Goal: Task Accomplishment & Management: Complete application form

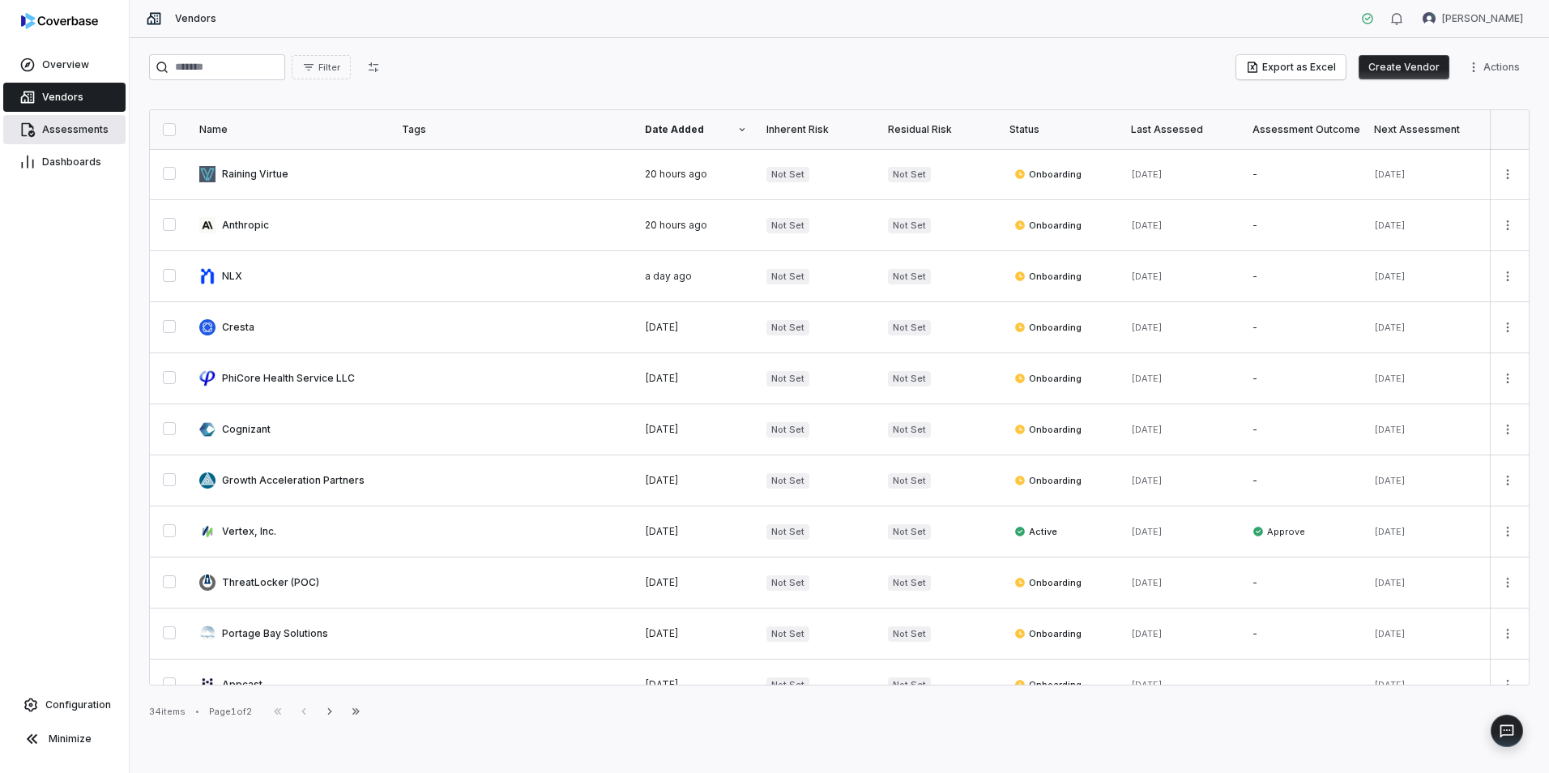
click at [69, 131] on span "Assessments" at bounding box center [75, 129] width 66 height 13
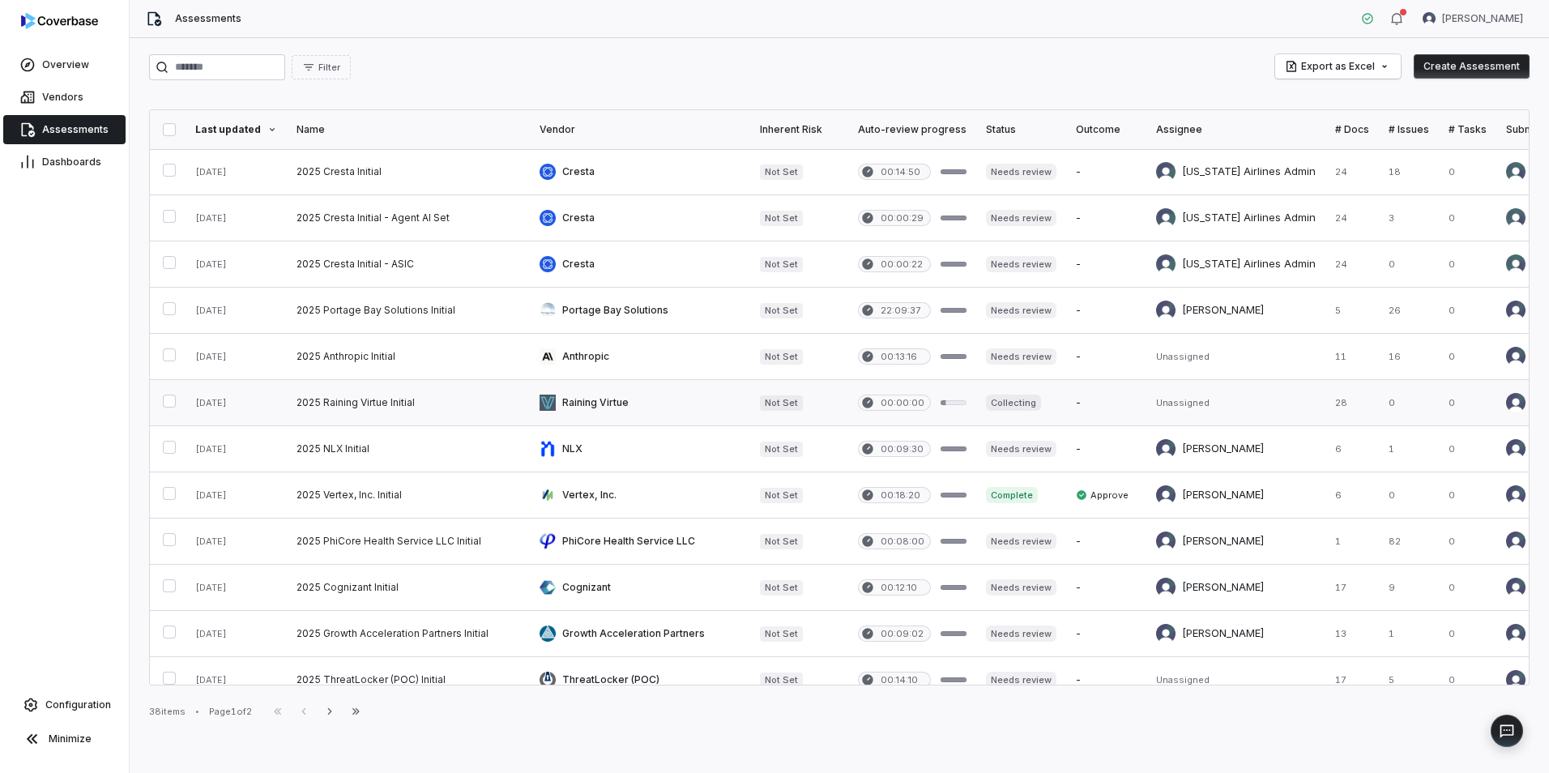
click at [435, 394] on link at bounding box center [408, 402] width 243 height 45
click at [459, 363] on link at bounding box center [408, 356] width 243 height 45
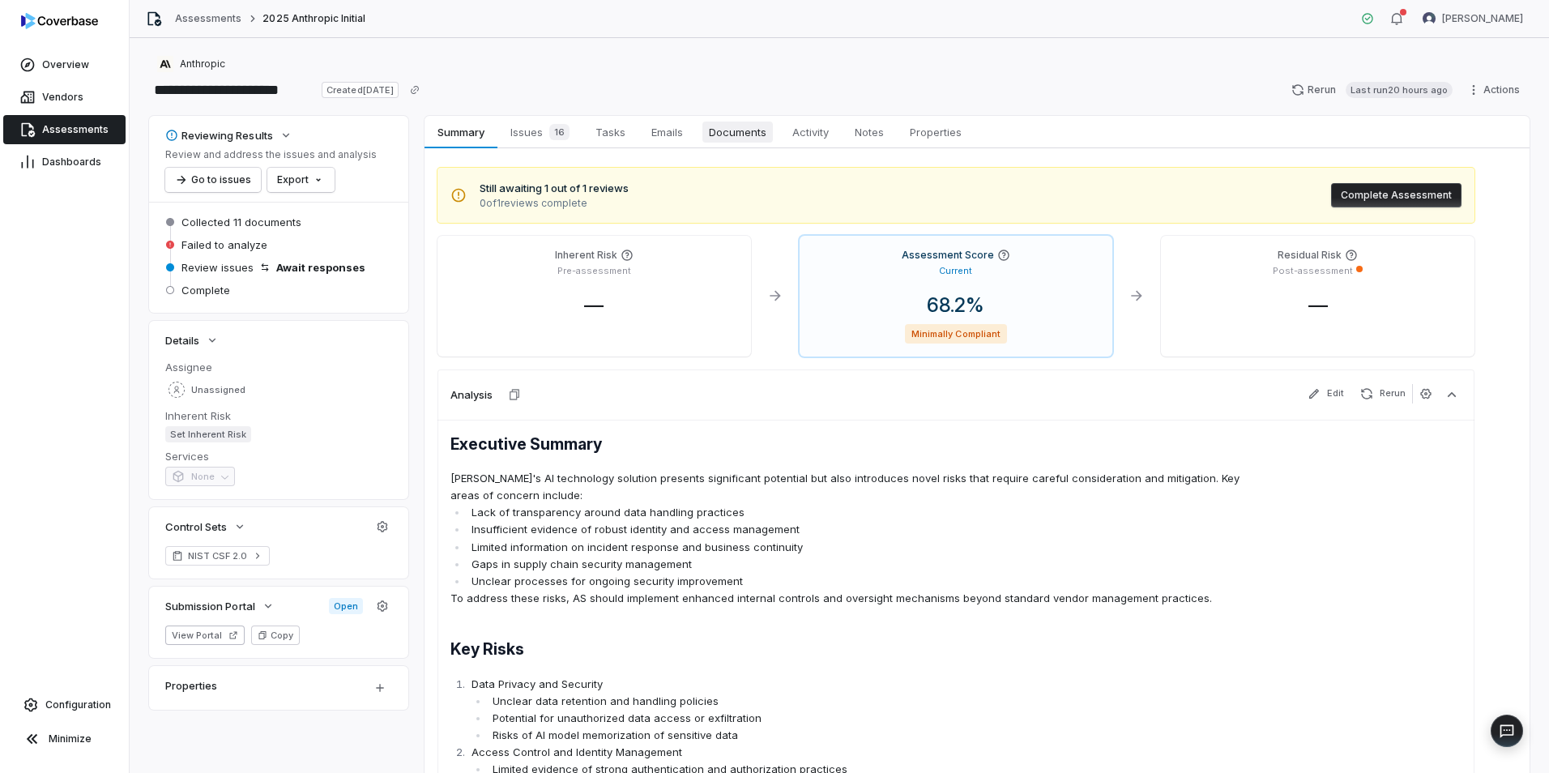
click at [726, 130] on span "Documents" at bounding box center [737, 131] width 70 height 21
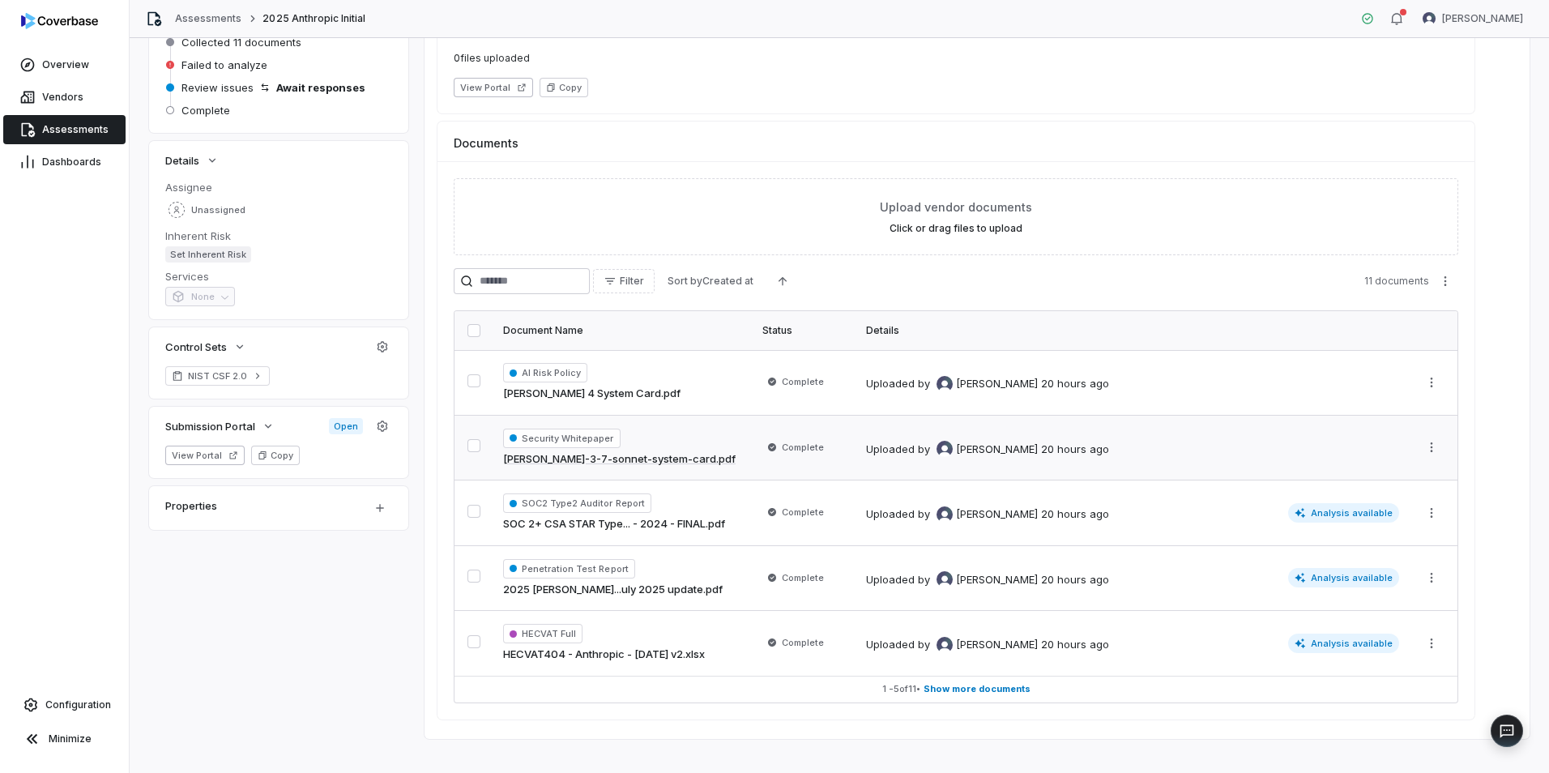
scroll to position [198, 0]
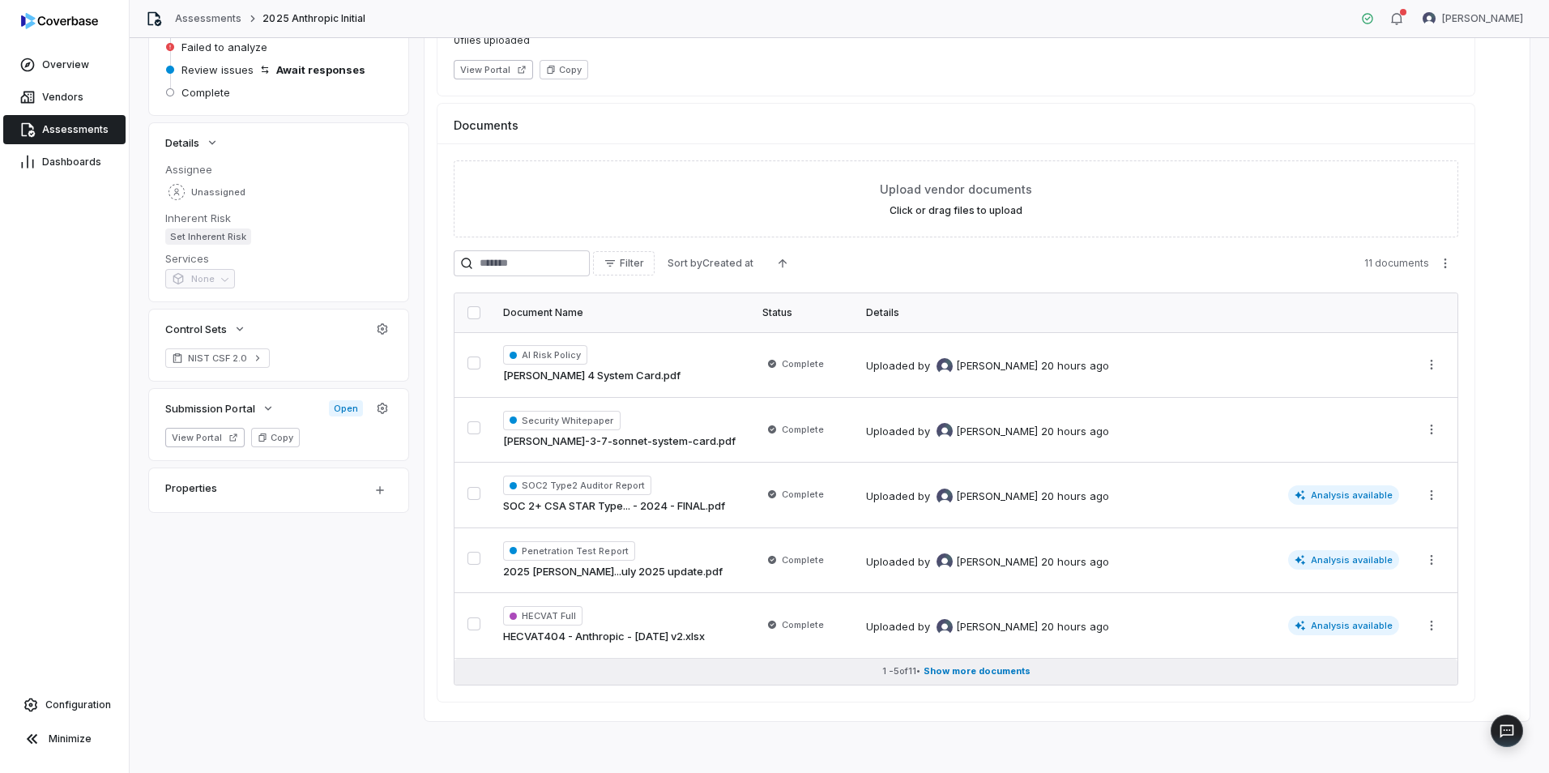
click at [945, 677] on button "1 - 5 of 11 • Show more documents" at bounding box center [955, 671] width 1003 height 26
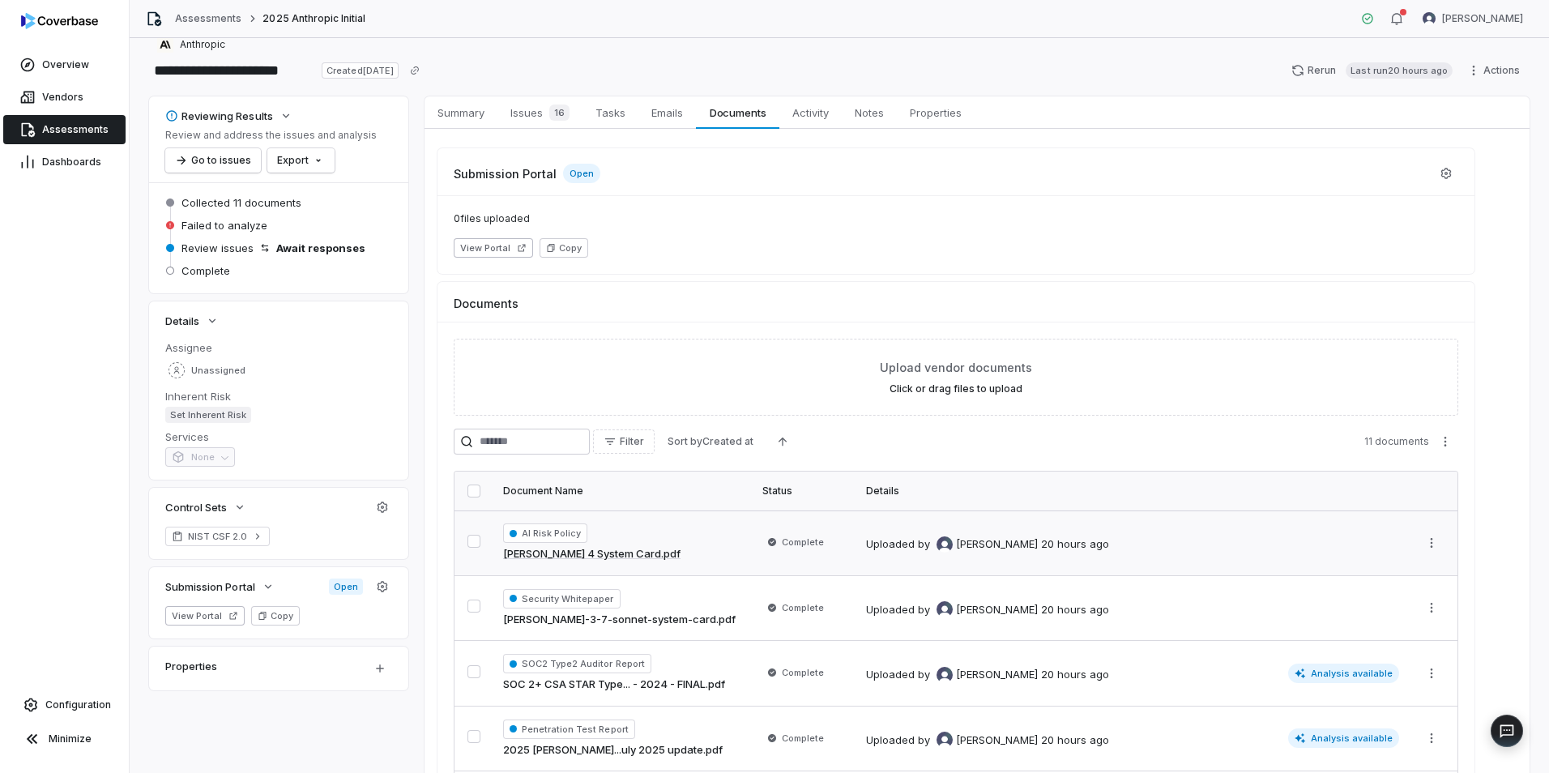
scroll to position [0, 0]
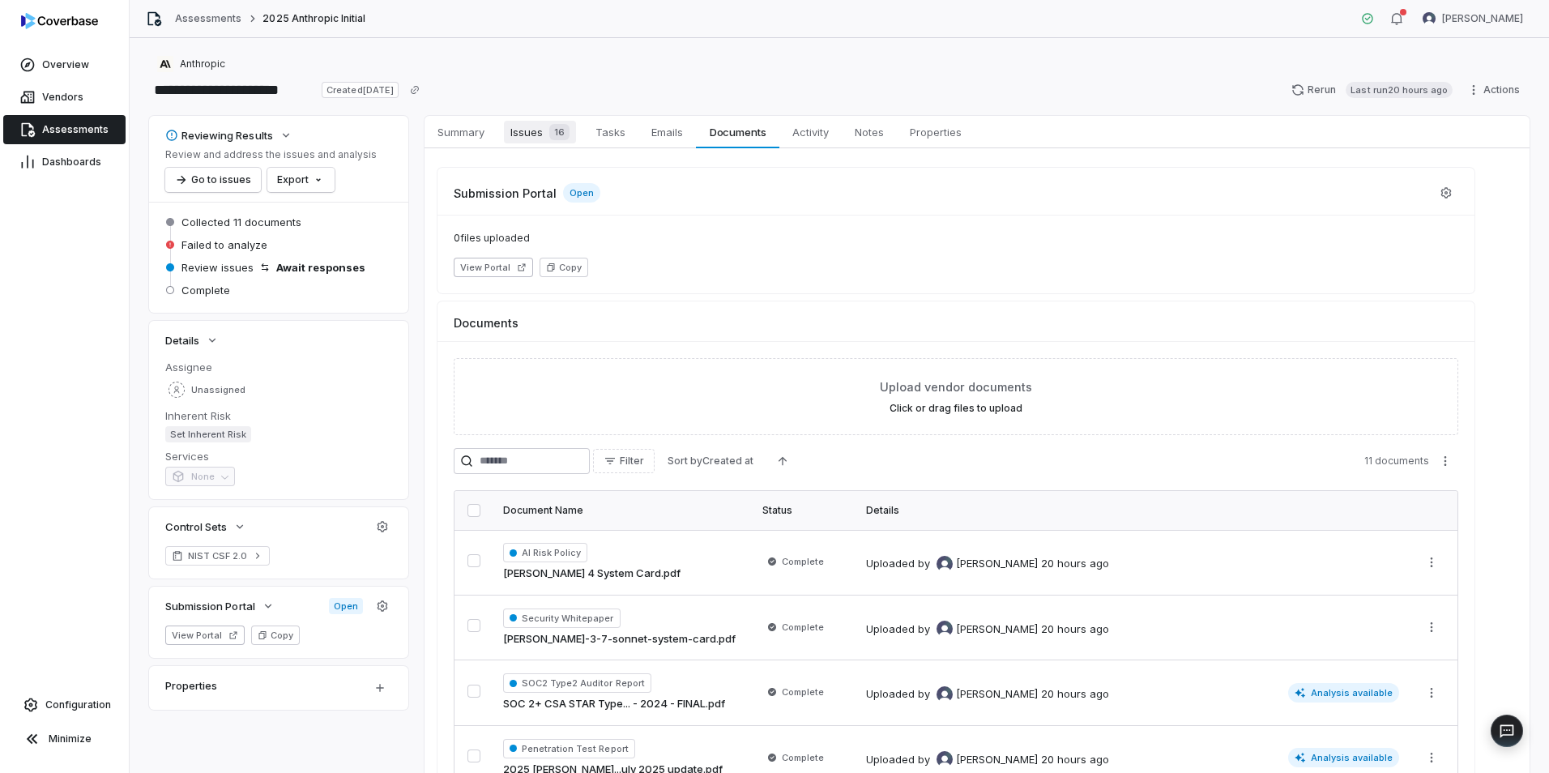
click at [512, 132] on span "Issues 16" at bounding box center [540, 132] width 72 height 23
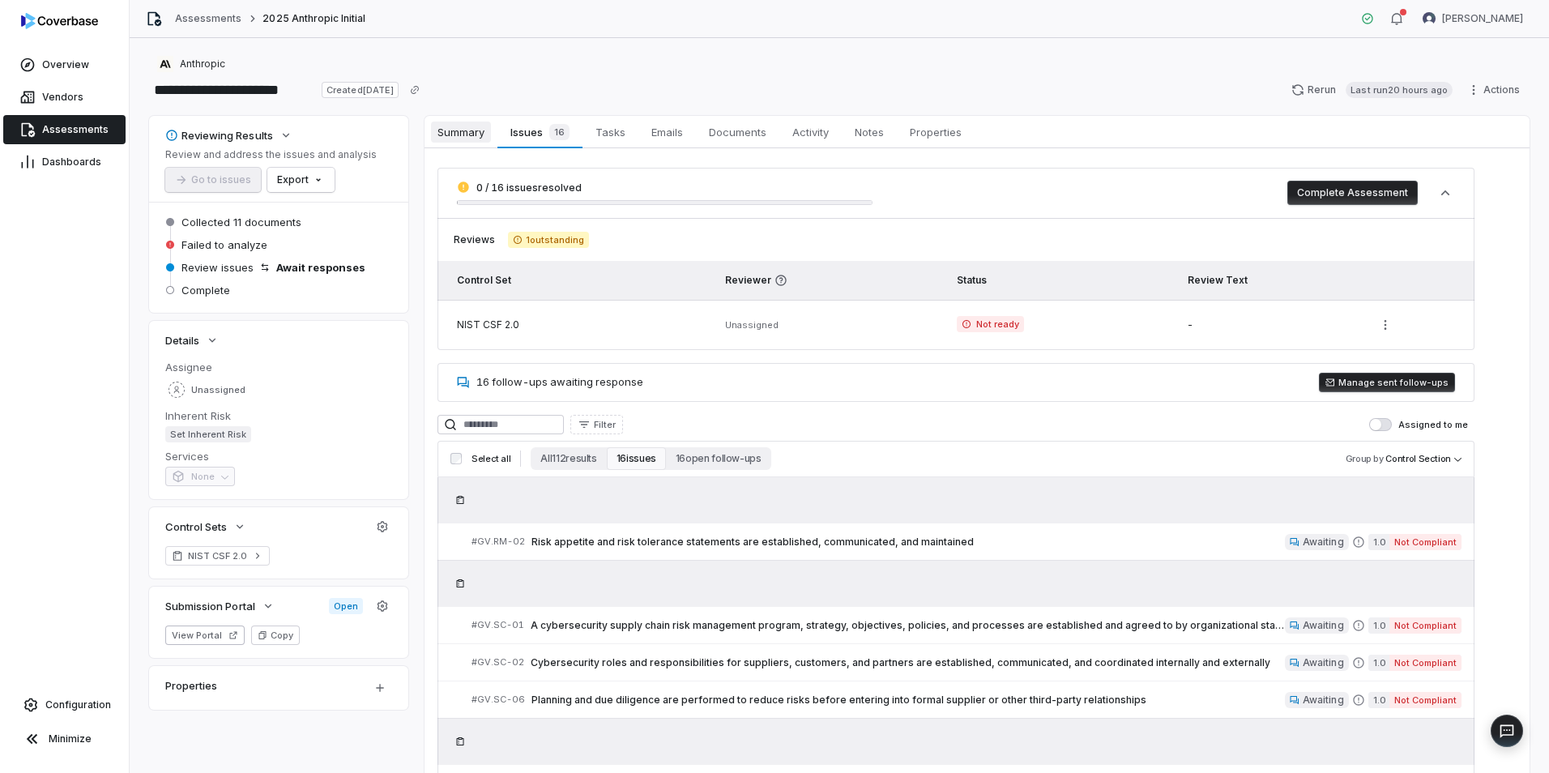
click at [458, 140] on span "Summary" at bounding box center [461, 131] width 60 height 21
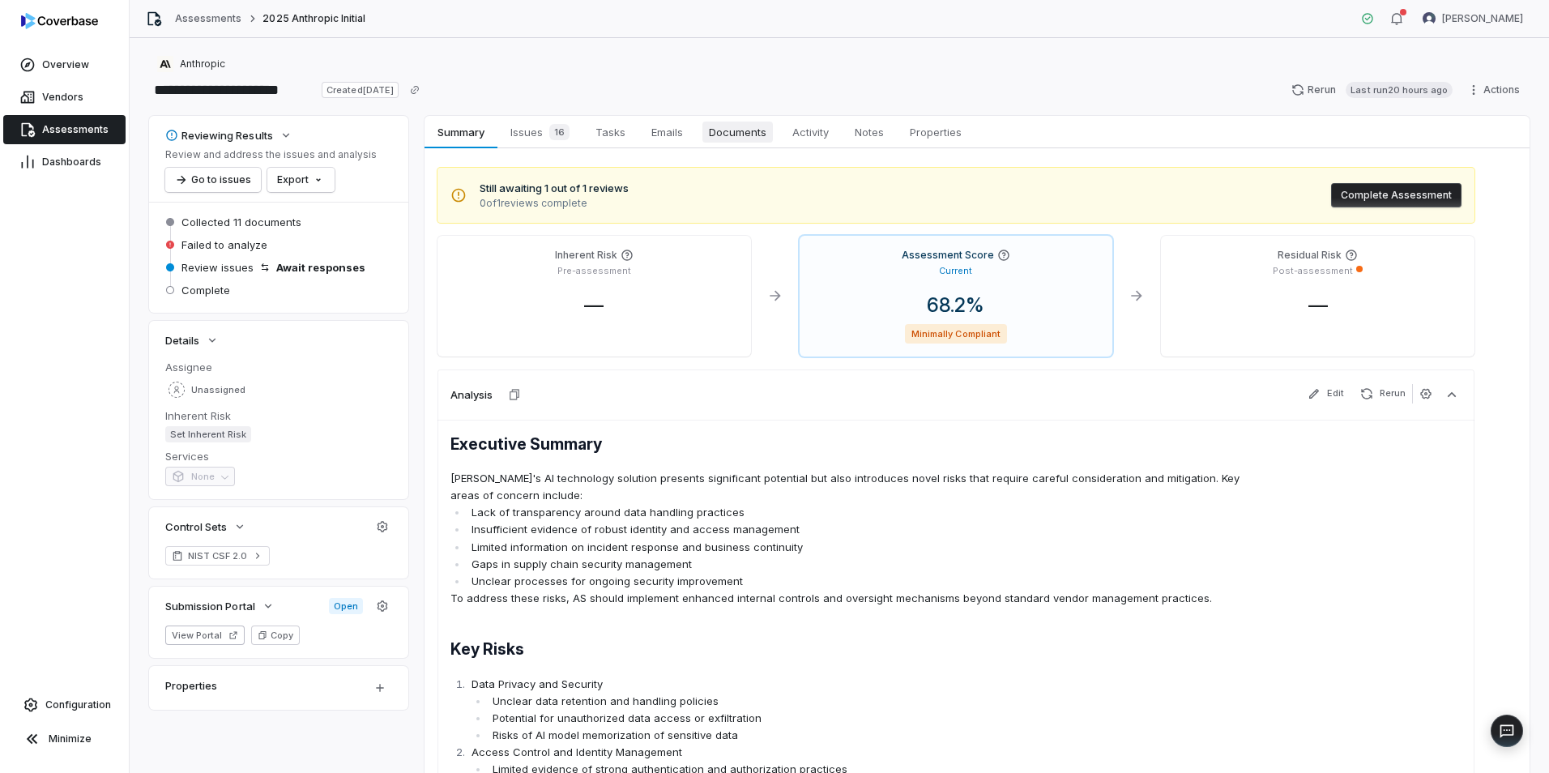
click at [748, 125] on span "Documents" at bounding box center [737, 131] width 70 height 21
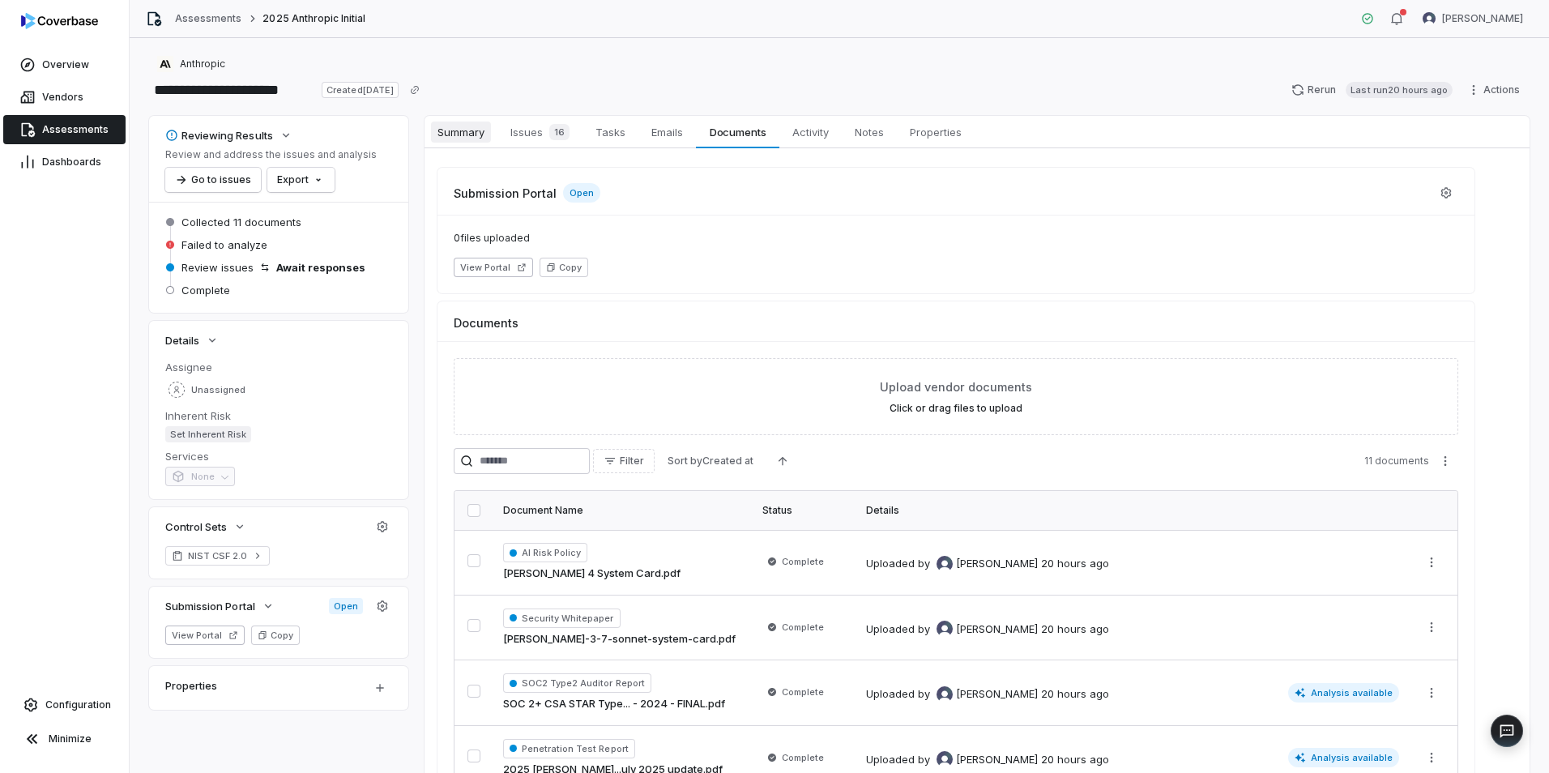
click at [479, 133] on span "Summary" at bounding box center [461, 131] width 60 height 21
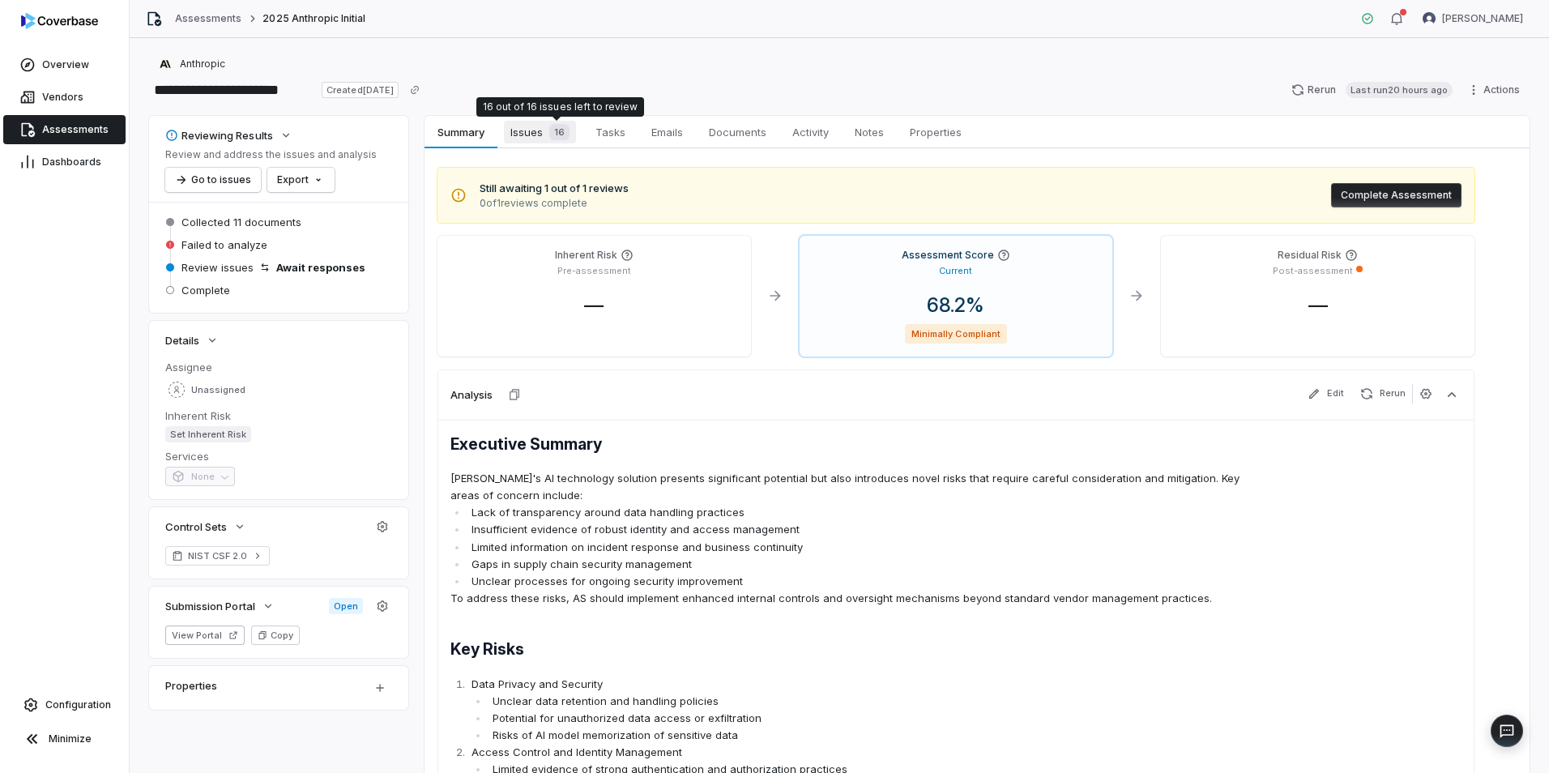
click at [548, 132] on div "16" at bounding box center [556, 132] width 27 height 16
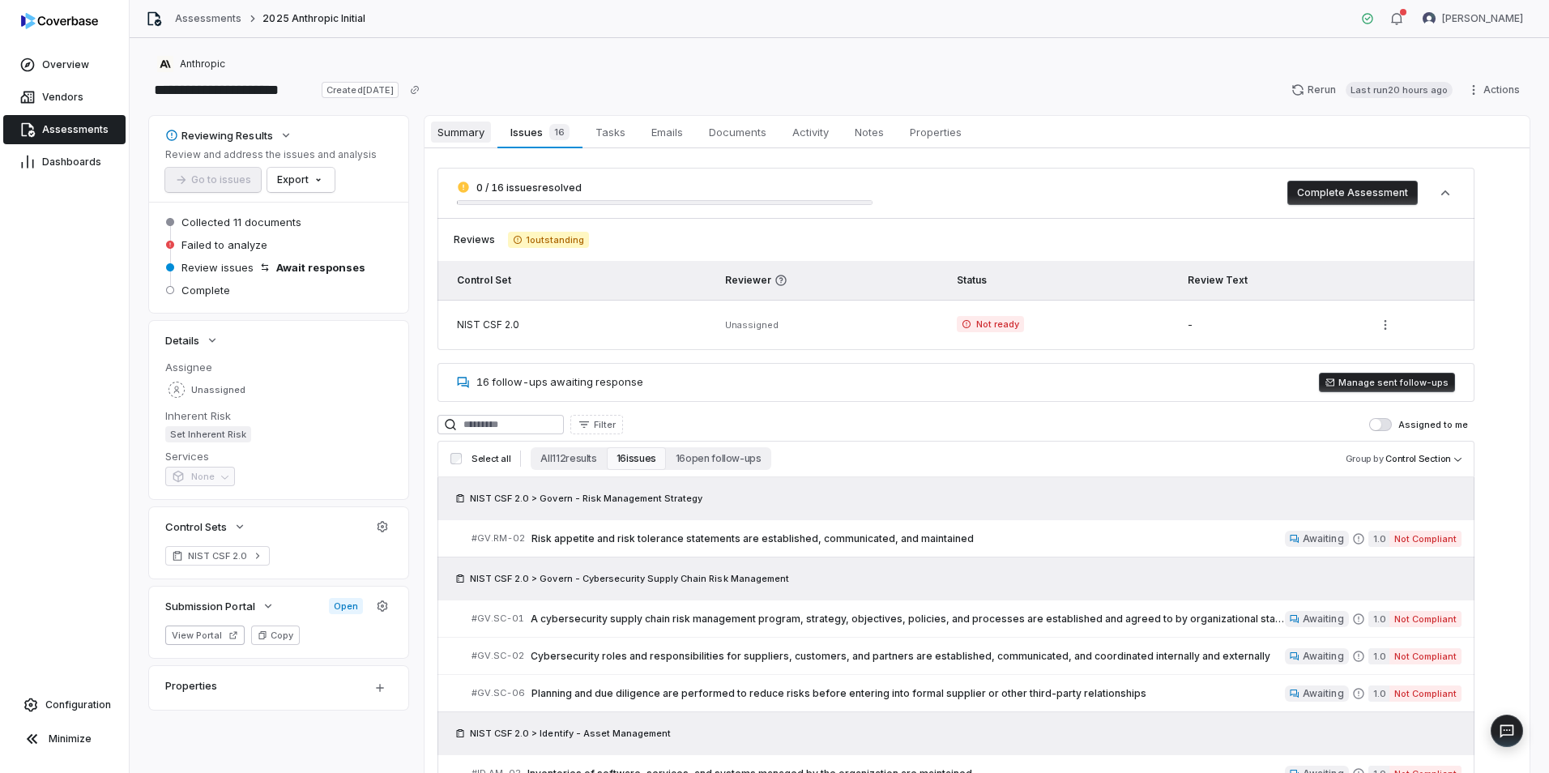
click at [448, 140] on span "Summary" at bounding box center [461, 131] width 60 height 21
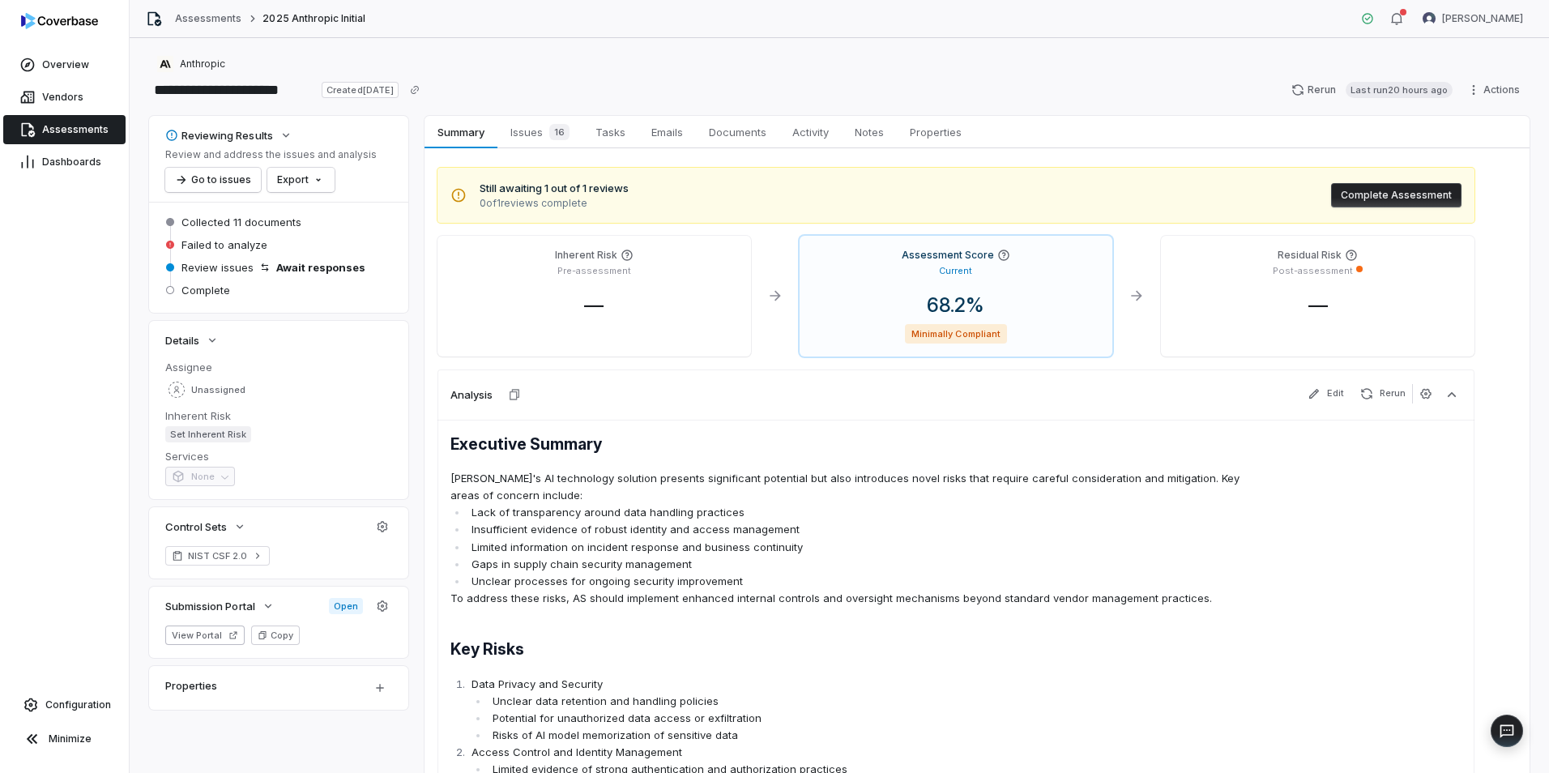
click at [70, 118] on link "Assessments" at bounding box center [64, 129] width 122 height 29
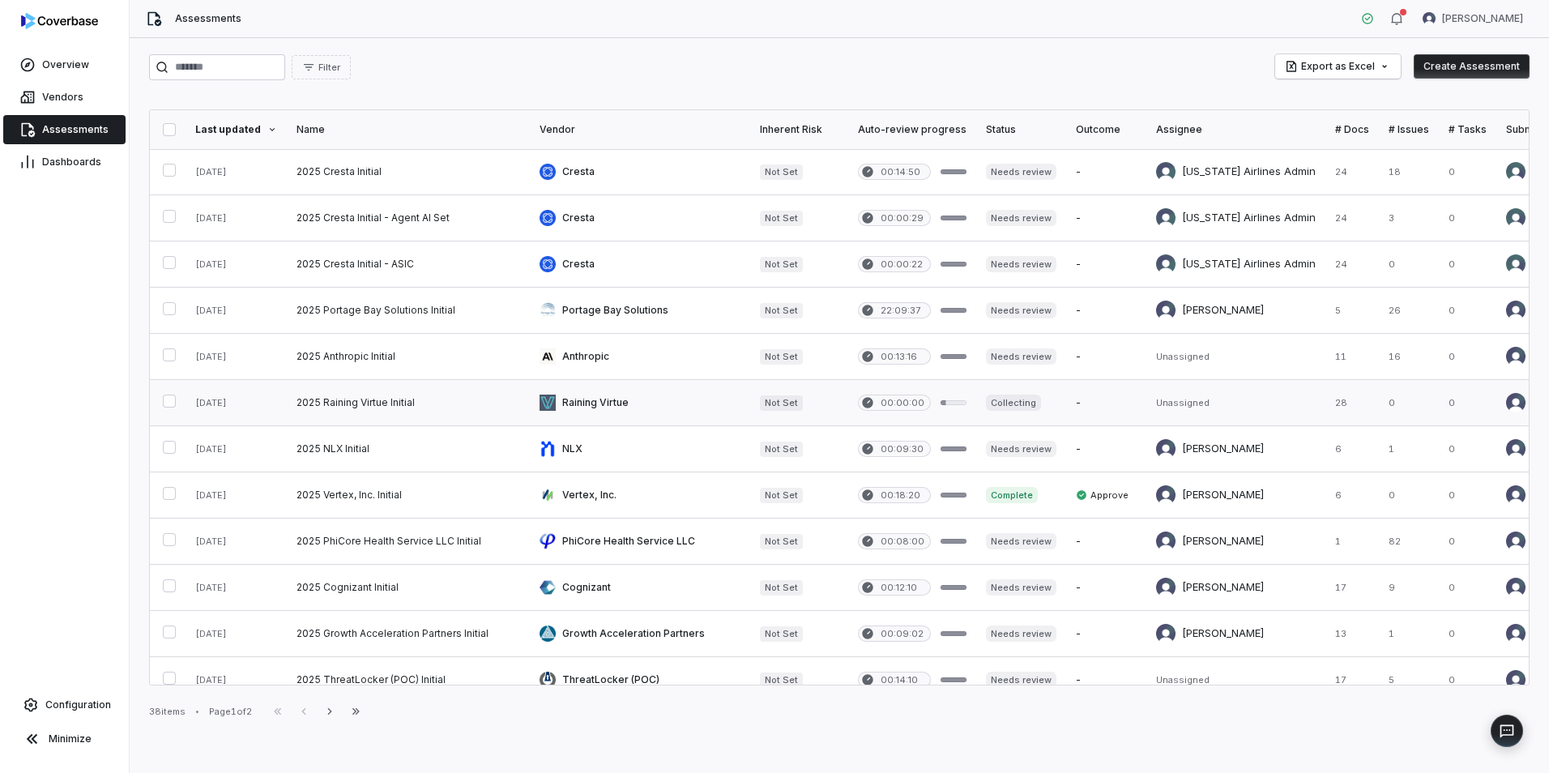
click at [492, 403] on link at bounding box center [408, 402] width 243 height 45
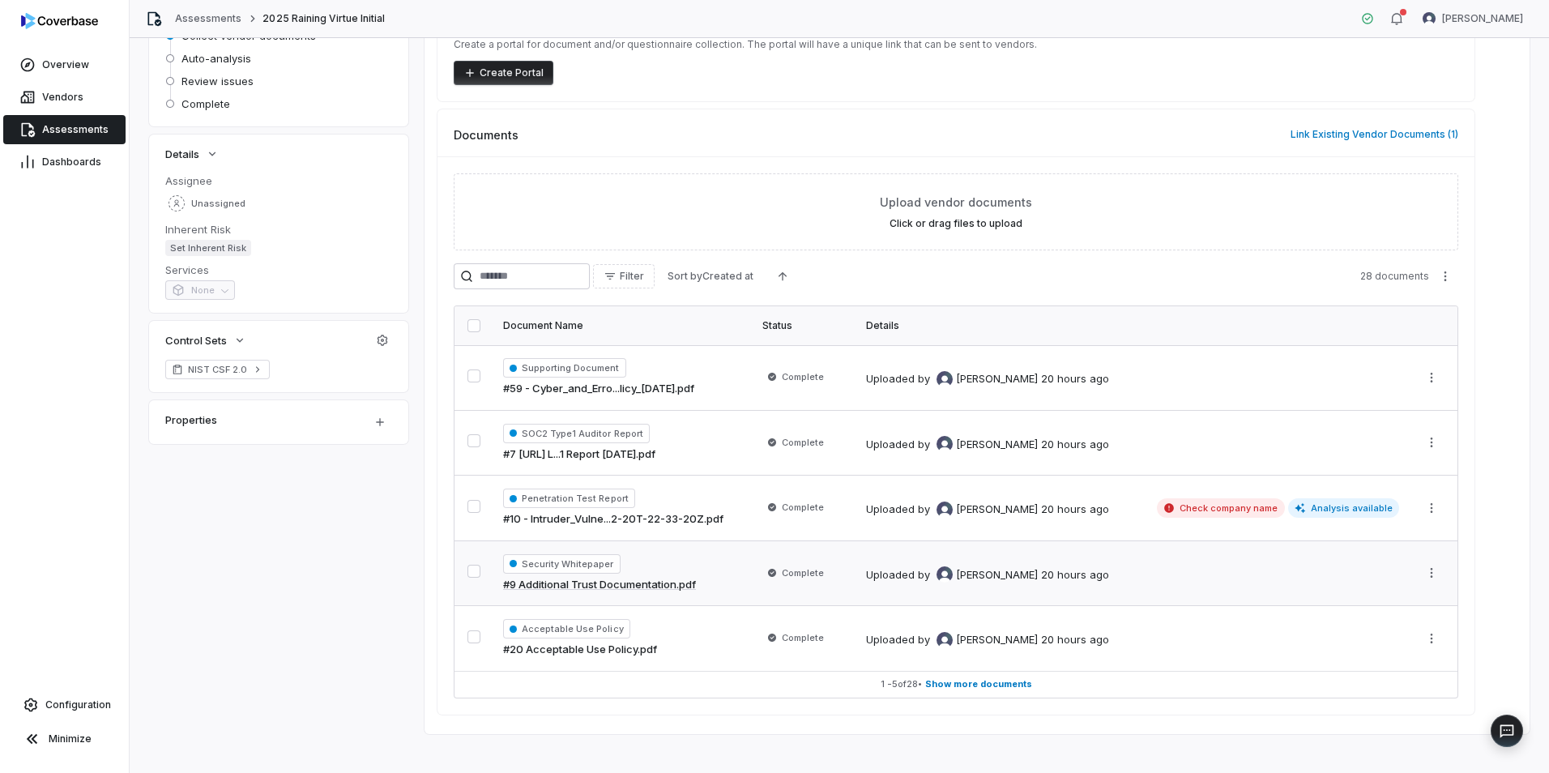
scroll to position [199, 0]
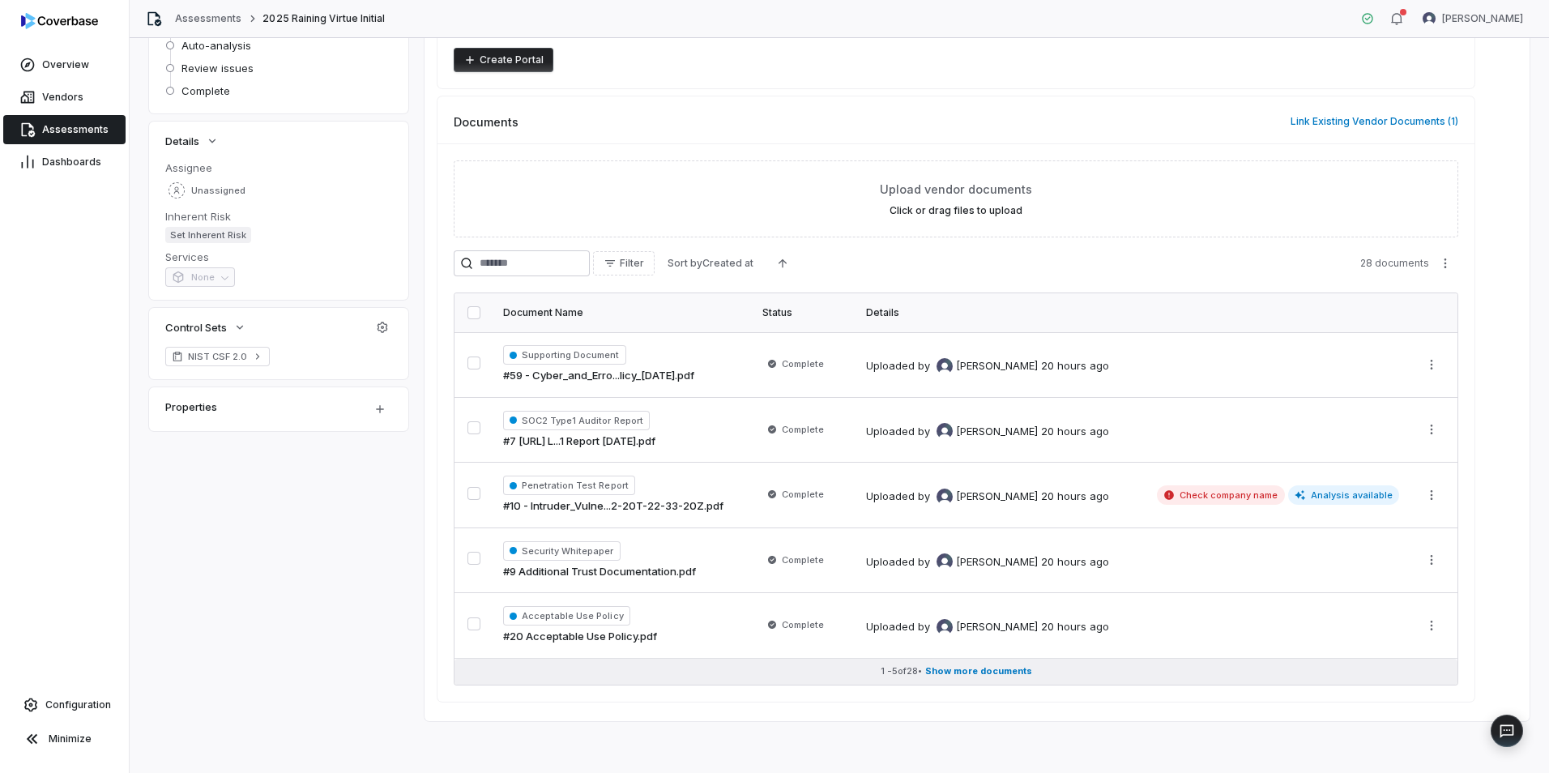
click at [961, 668] on span "Show more documents" at bounding box center [978, 671] width 107 height 12
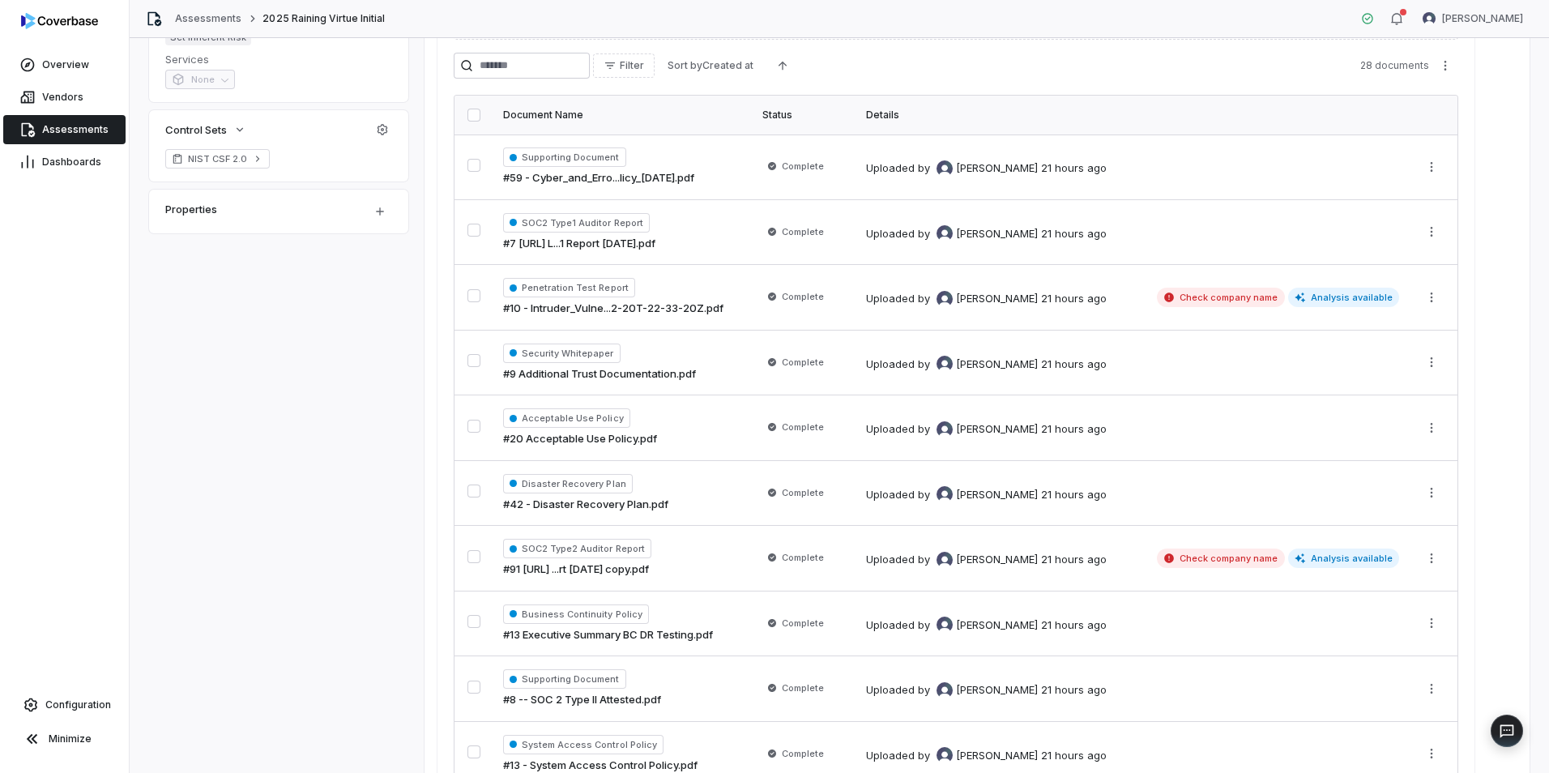
scroll to position [243, 0]
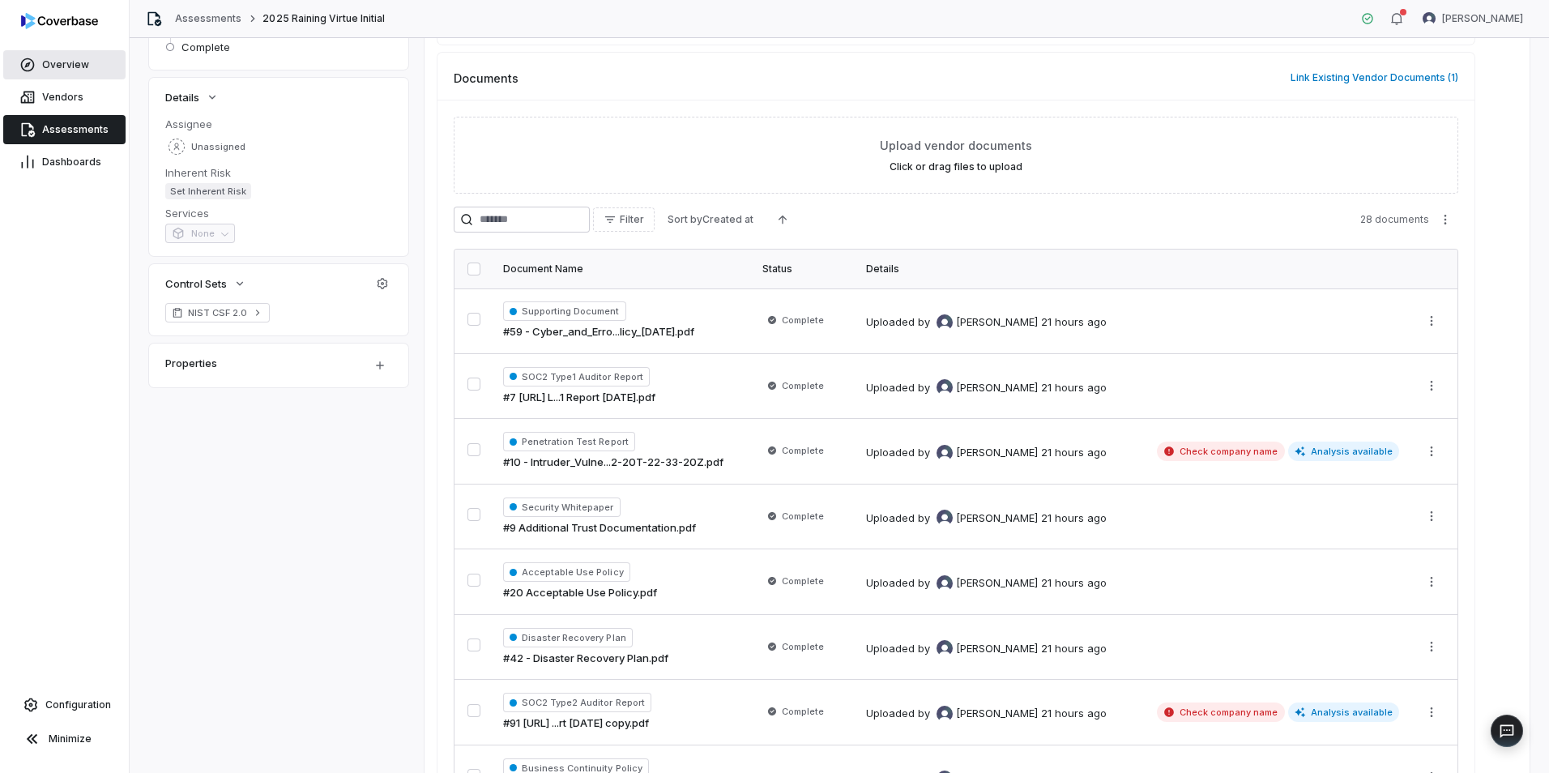
click at [18, 75] on link "Overview" at bounding box center [64, 64] width 122 height 29
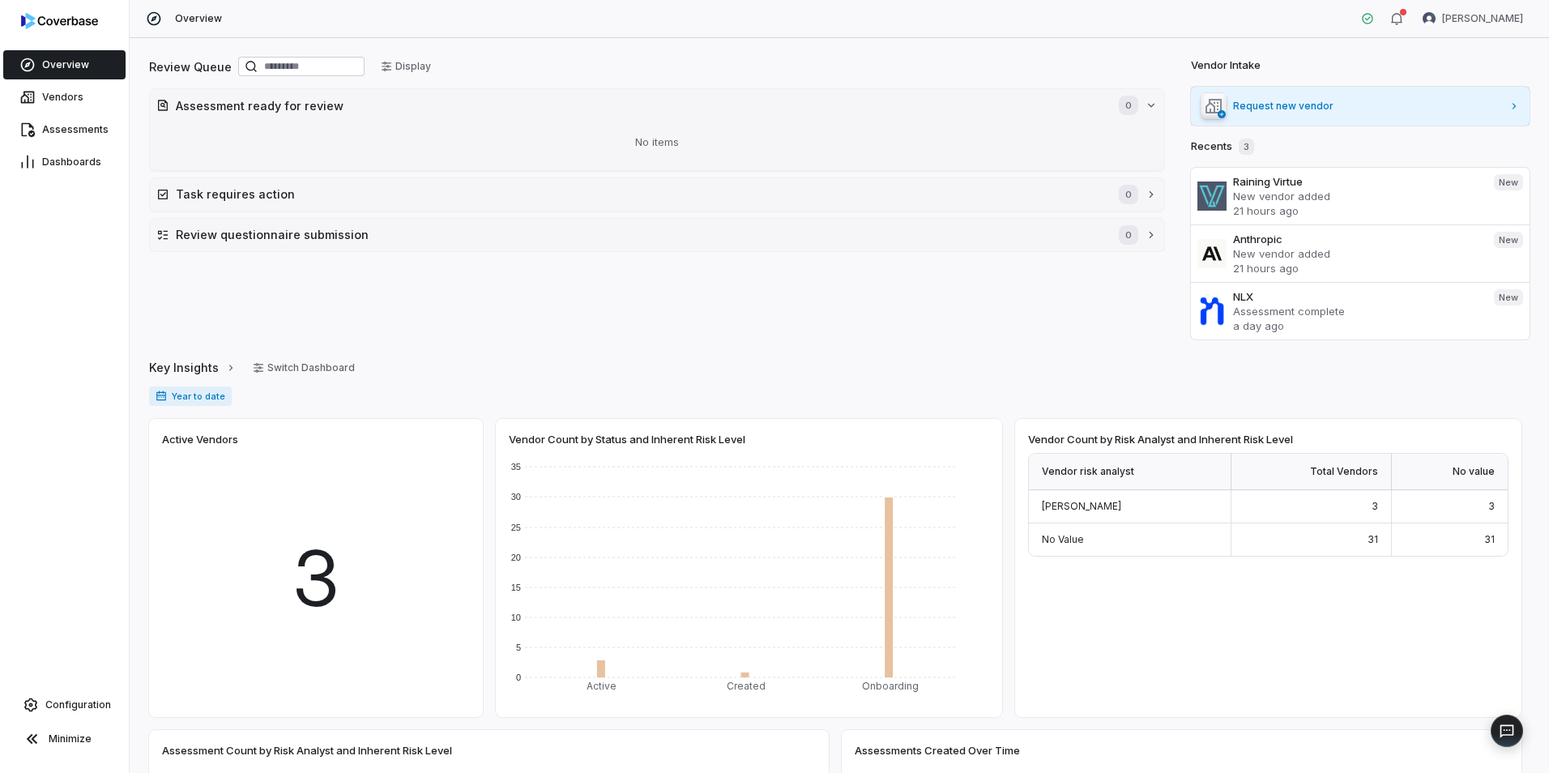
click at [1317, 108] on span "Request new vendor" at bounding box center [1367, 106] width 269 height 13
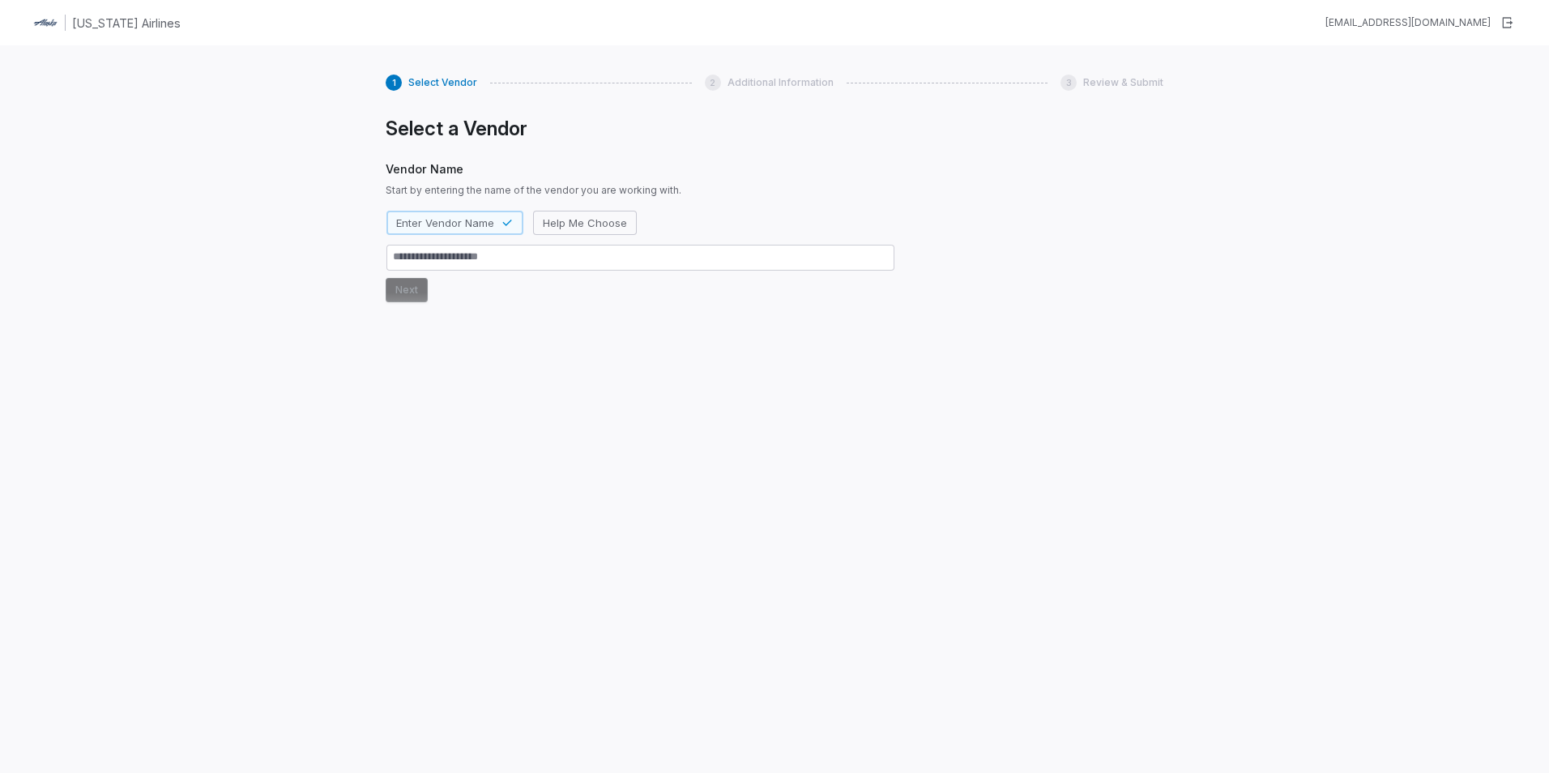
click at [469, 254] on textarea at bounding box center [640, 258] width 508 height 26
click at [562, 221] on span "Help Me Choose" at bounding box center [585, 222] width 84 height 15
click at [463, 222] on span "Enter Vendor Name" at bounding box center [445, 222] width 98 height 15
click at [457, 225] on span "Enter Vendor Name" at bounding box center [445, 222] width 98 height 15
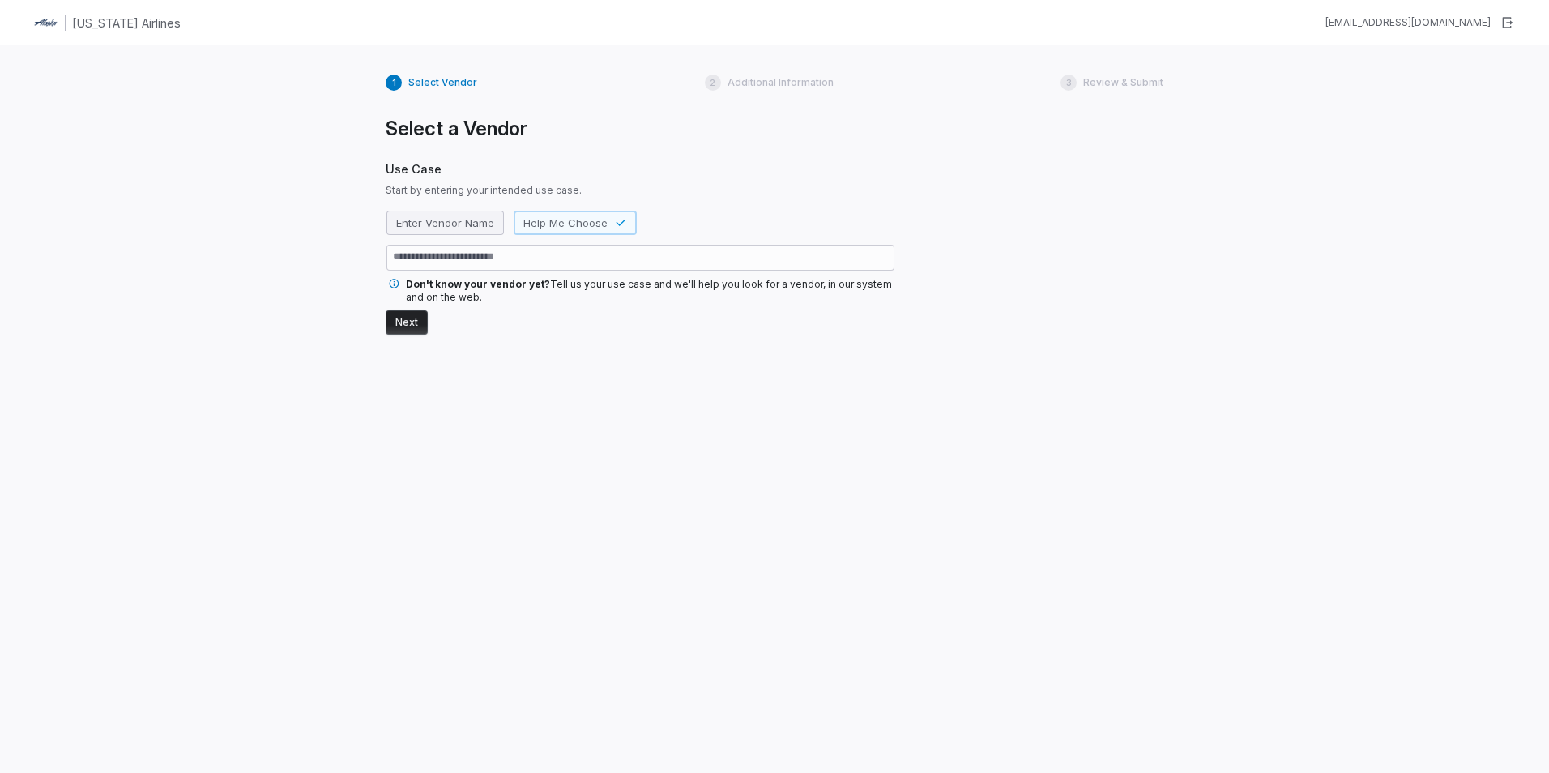
type textarea "*"
click at [267, 242] on div "1 Select Vendor 2 Additional Information 3 Review & Submit Select a Vendor Vend…" at bounding box center [774, 431] width 1549 height 773
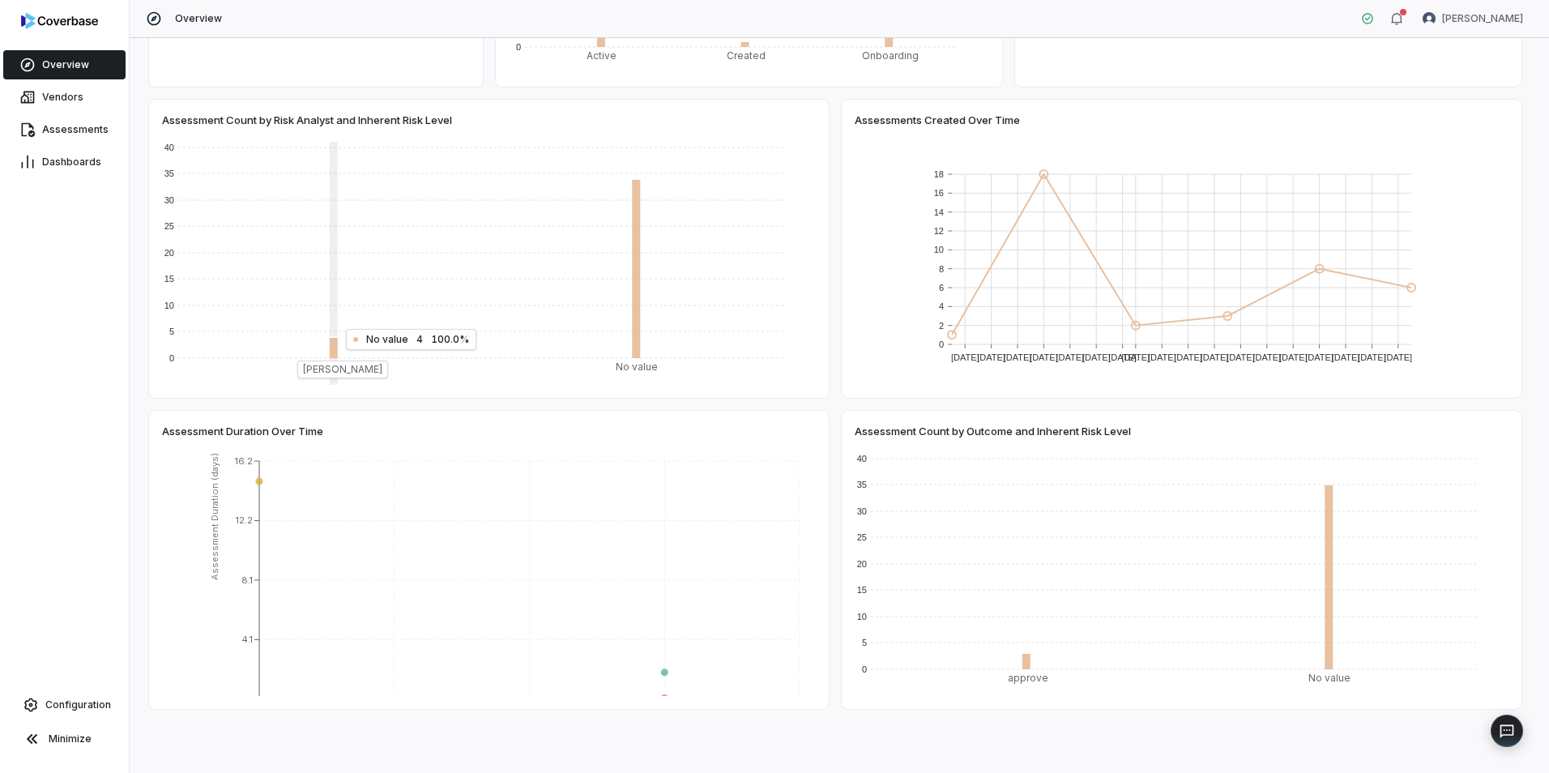
scroll to position [631, 0]
click at [87, 121] on link "Assessments" at bounding box center [64, 129] width 122 height 29
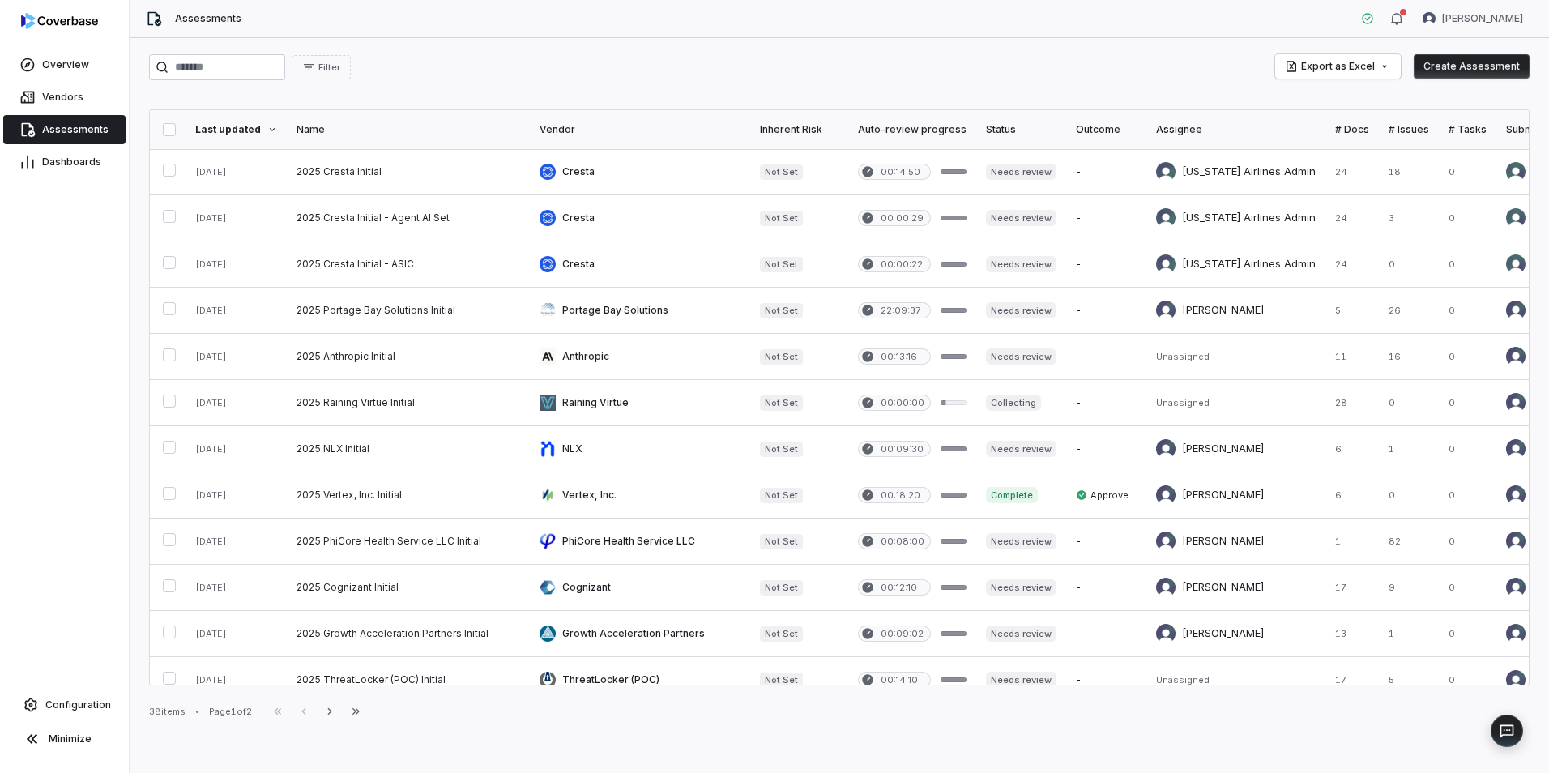
click at [176, 125] on button "button" at bounding box center [169, 129] width 13 height 13
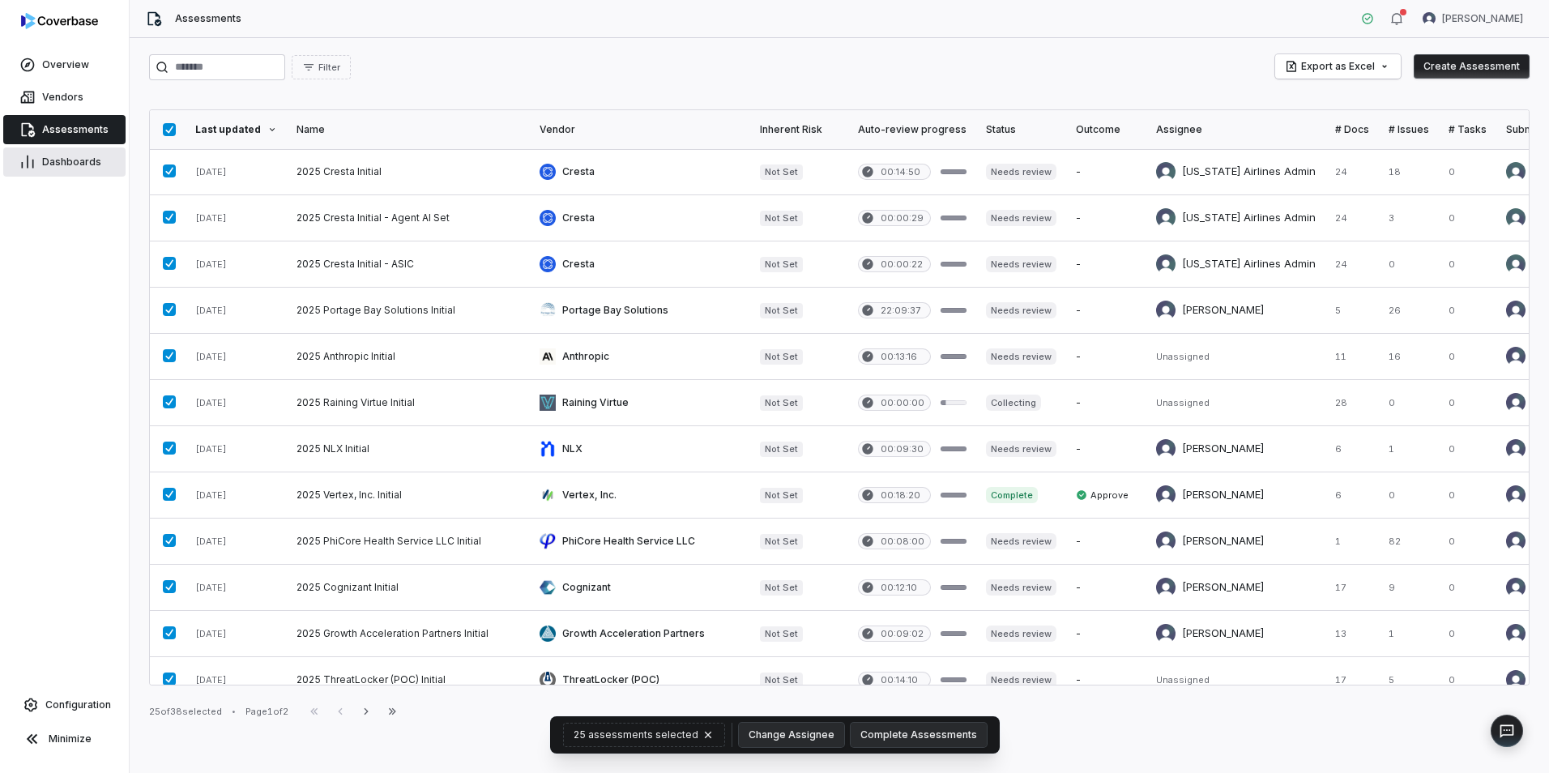
click at [83, 159] on span "Dashboards" at bounding box center [71, 162] width 59 height 13
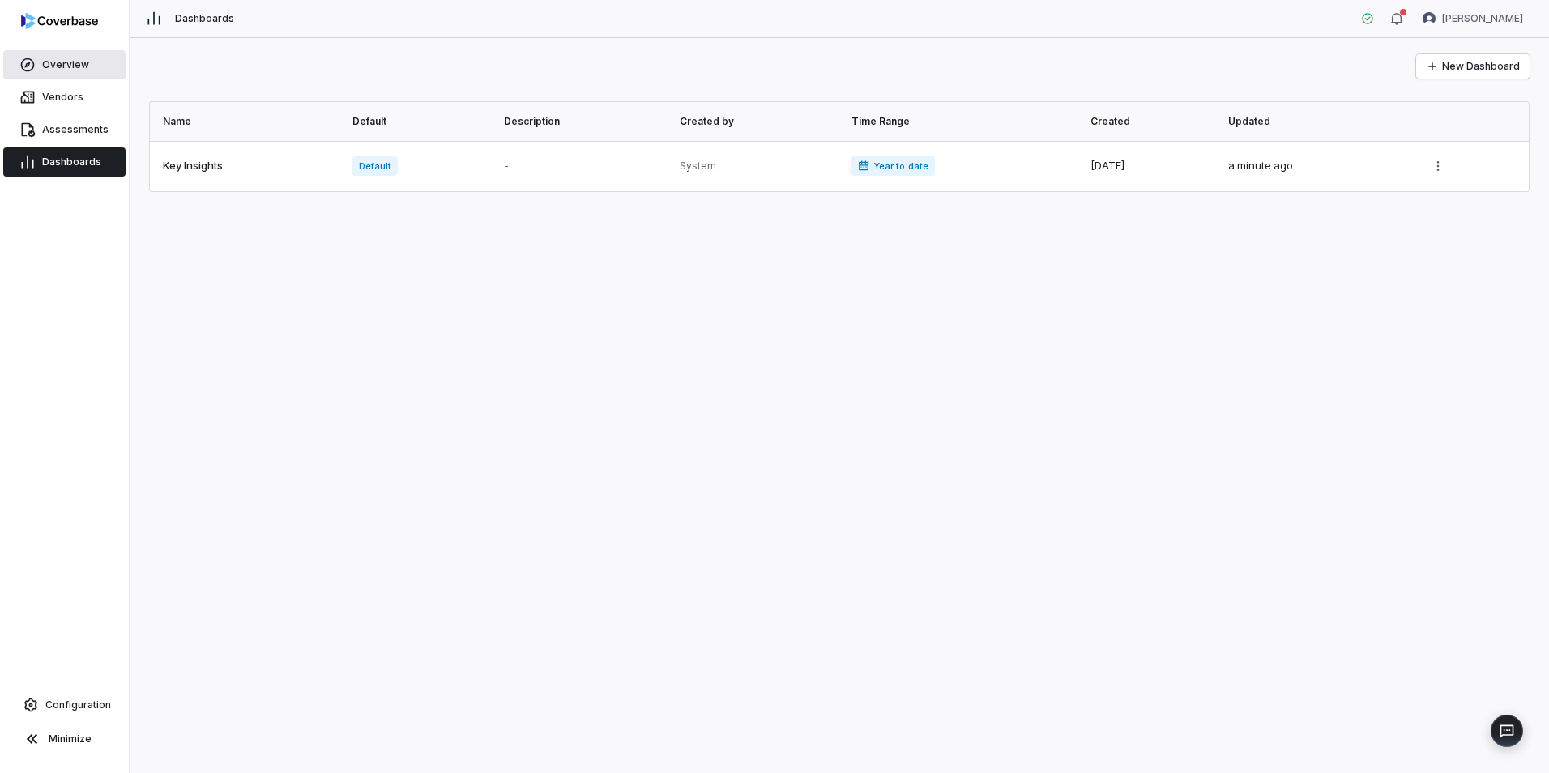
click at [66, 72] on link "Overview" at bounding box center [64, 64] width 122 height 29
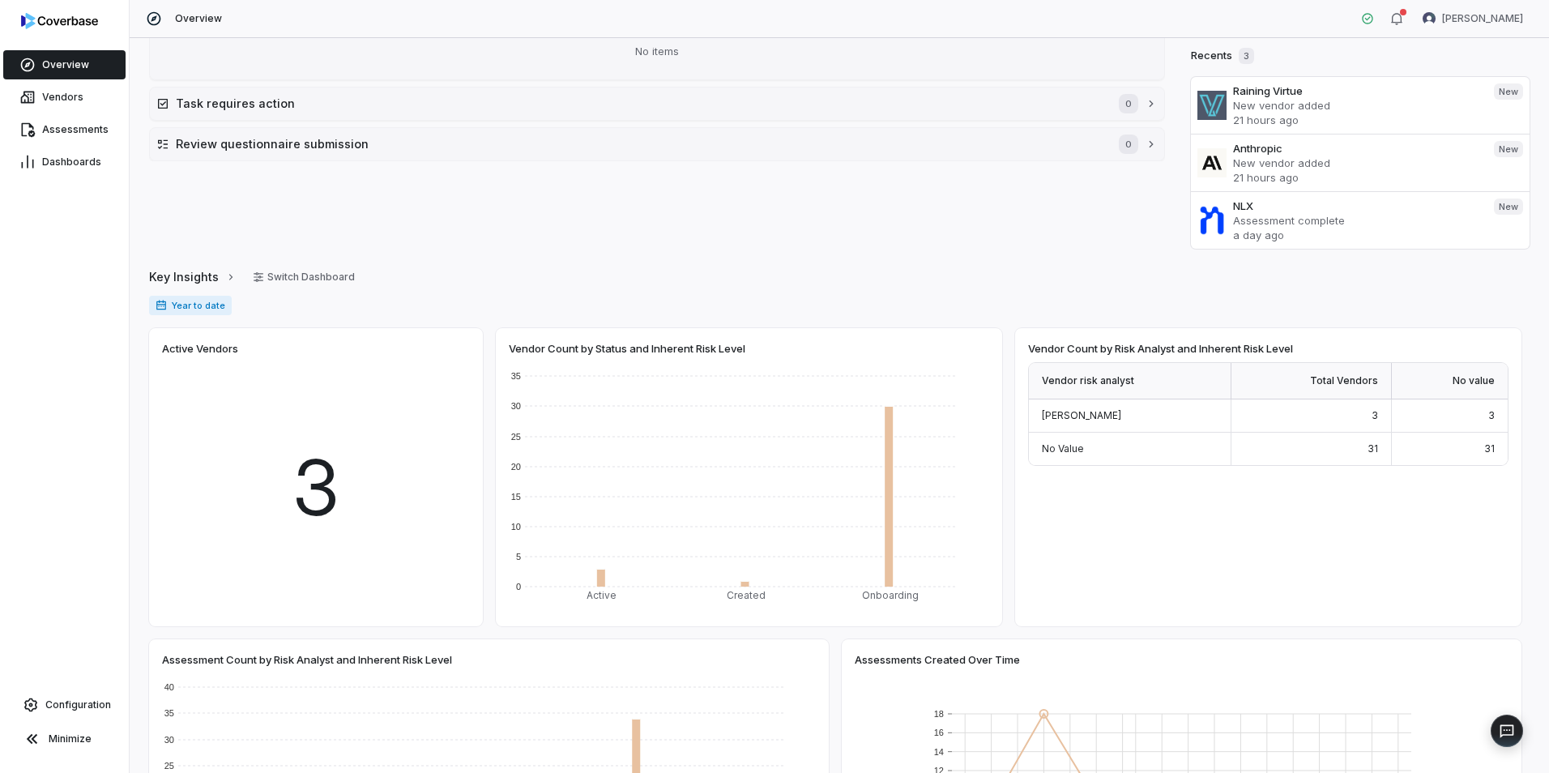
scroll to position [64, 0]
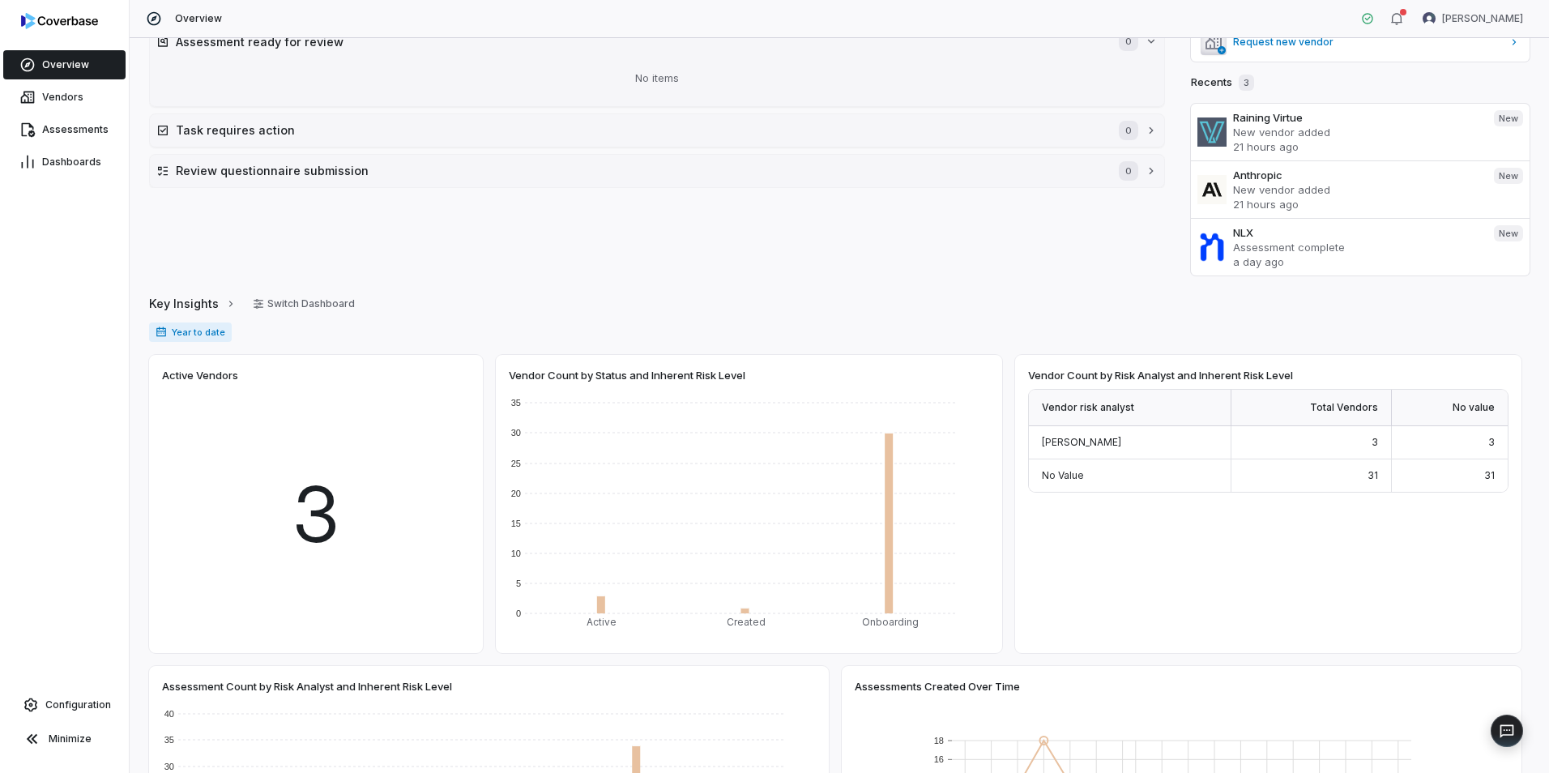
click at [168, 332] on span "Year to date" at bounding box center [190, 331] width 83 height 19
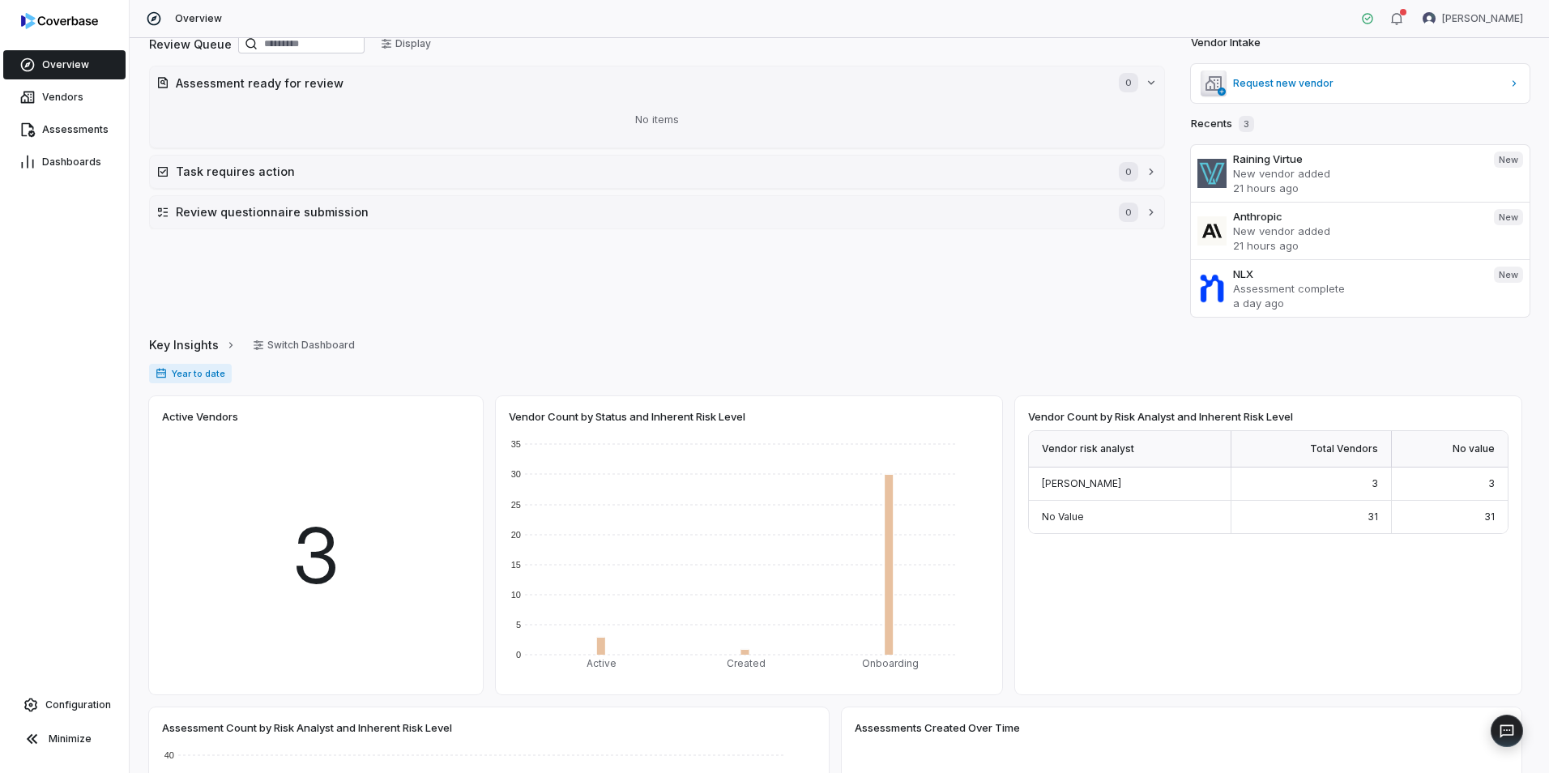
scroll to position [0, 0]
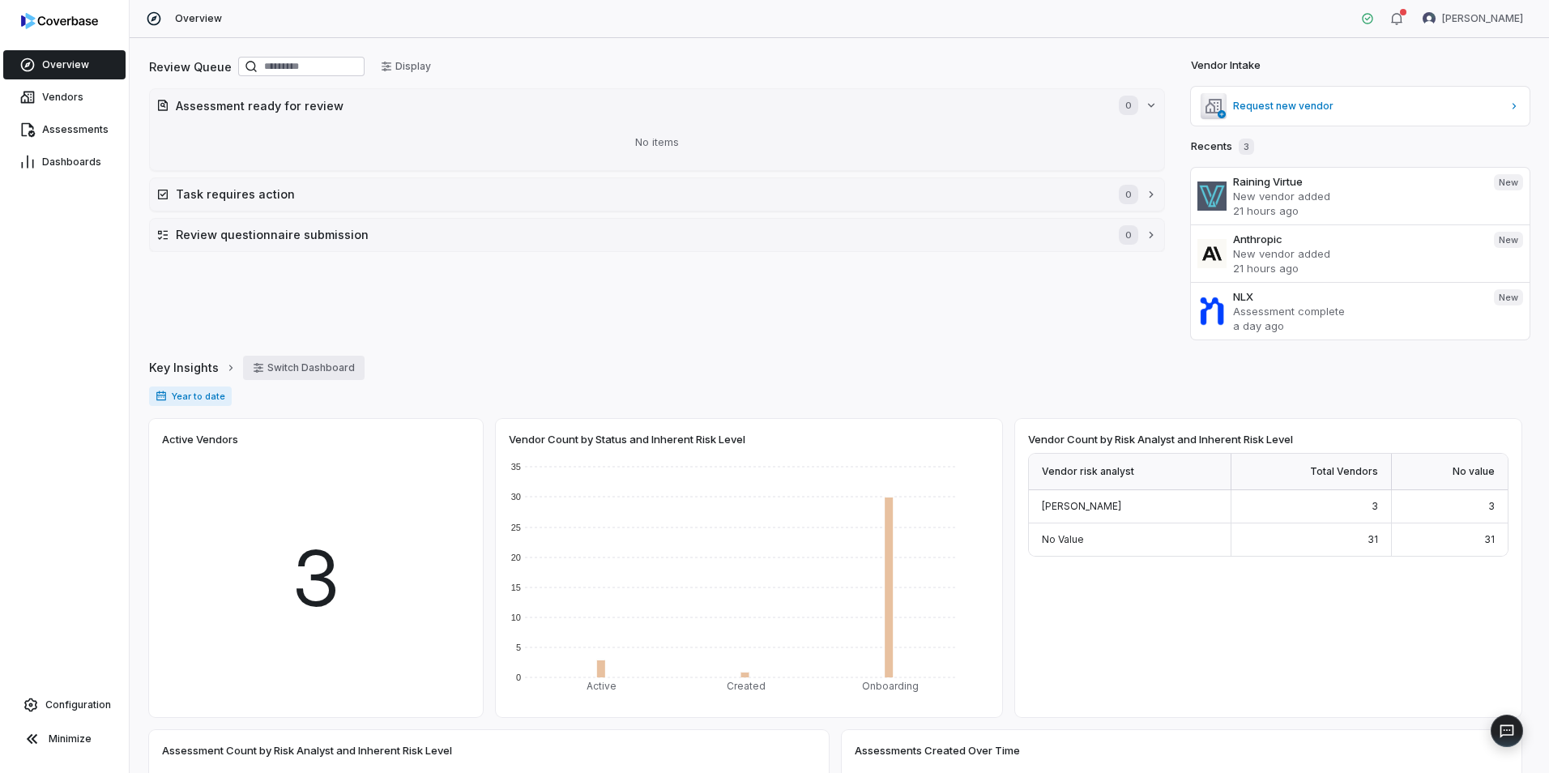
click at [303, 374] on button "Switch Dashboard" at bounding box center [303, 368] width 121 height 24
click at [203, 289] on div "Review Queue Display Assessment ready for review 0 No items Task requires actio…" at bounding box center [657, 196] width 1016 height 285
click at [63, 102] on span "Vendors" at bounding box center [62, 97] width 41 height 13
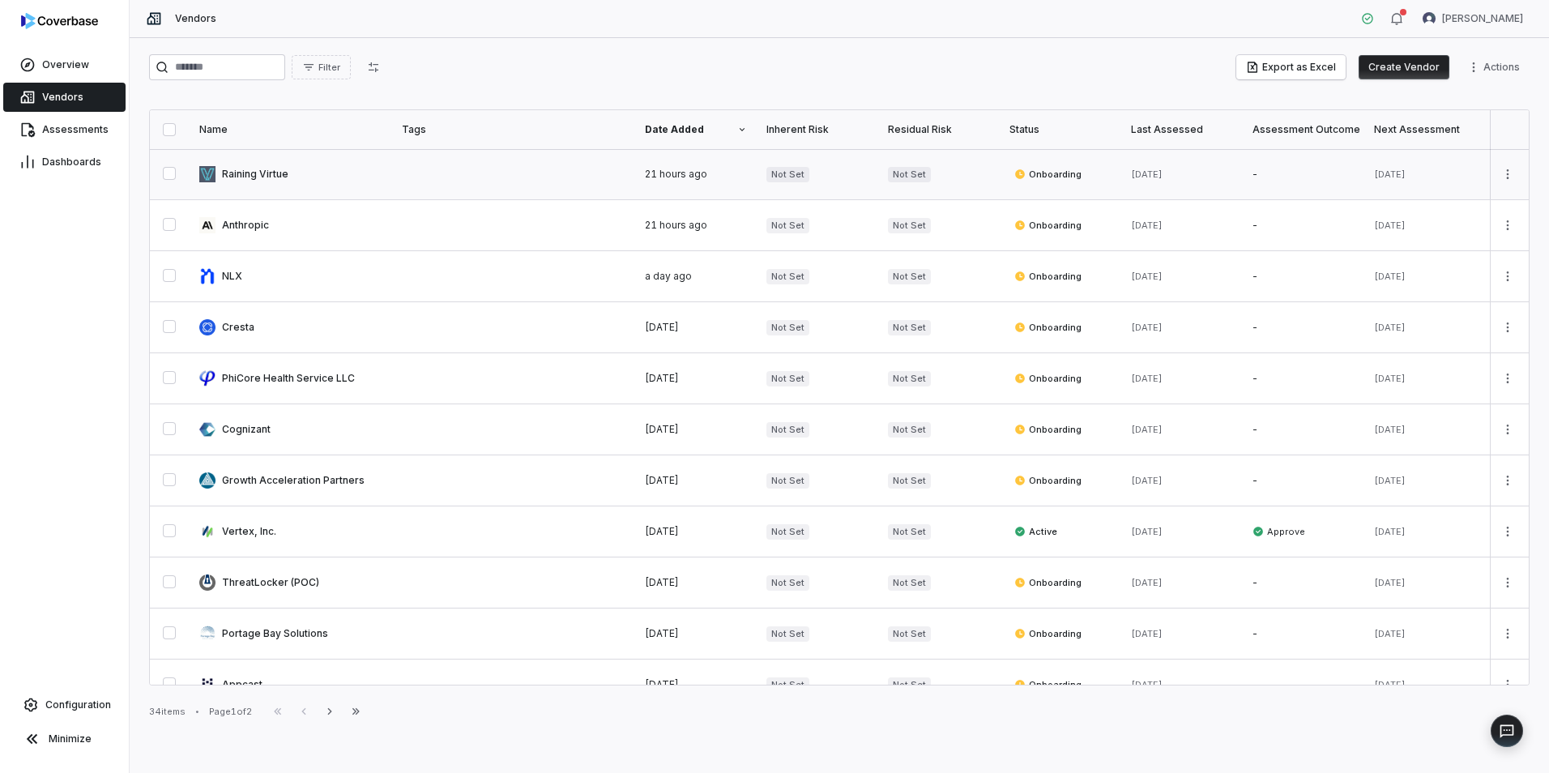
click at [173, 173] on button "button" at bounding box center [169, 173] width 13 height 13
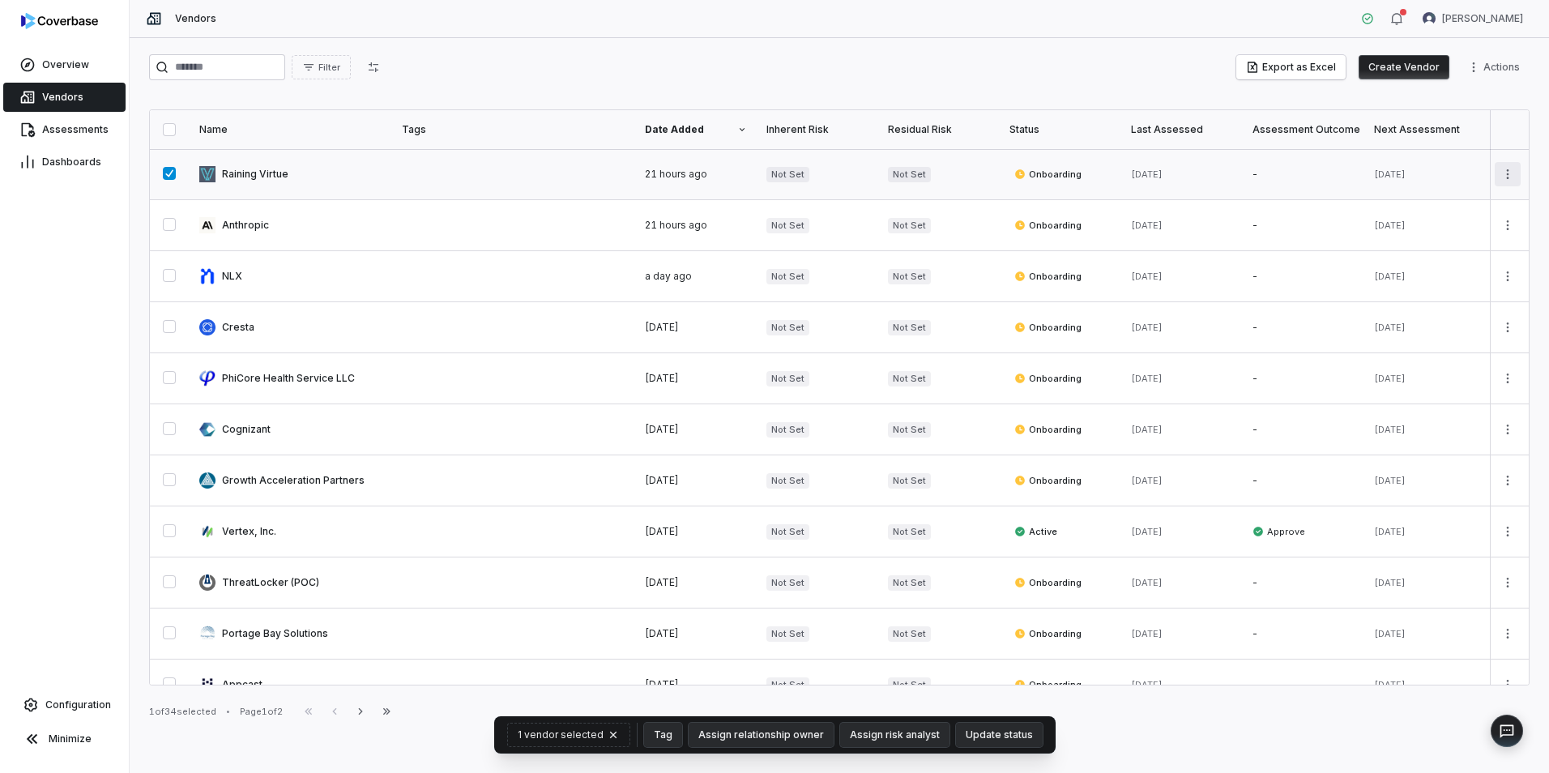
click at [1492, 169] on html "Overview Vendors Assessments Dashboards Configuration Minimize Vendors [PERSON_…" at bounding box center [774, 386] width 1549 height 773
click at [1073, 79] on html "Overview Vendors Assessments Dashboards Configuration Minimize Vendors [PERSON_…" at bounding box center [774, 386] width 1549 height 773
click at [169, 179] on button "button" at bounding box center [169, 173] width 13 height 13
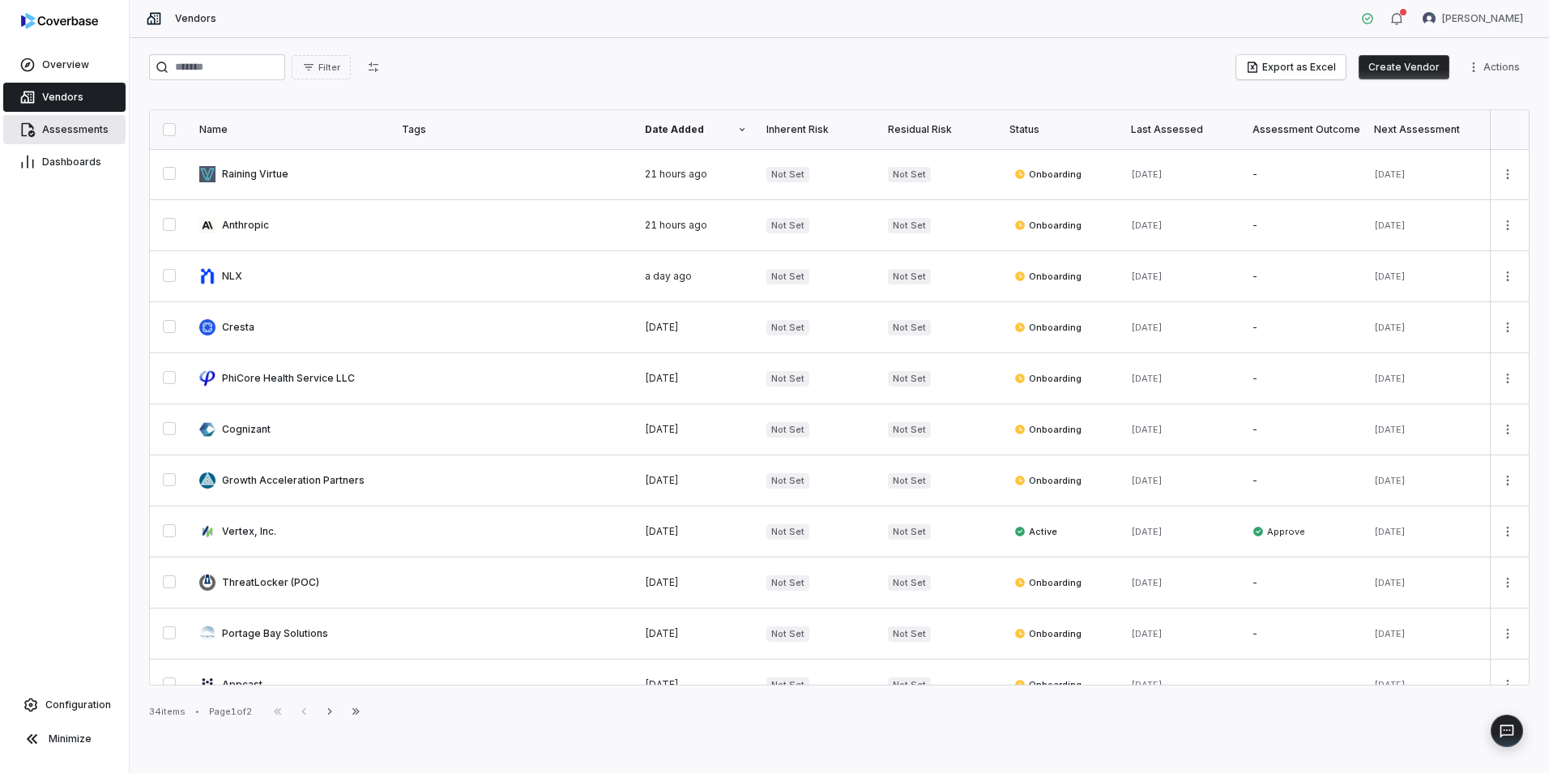
click at [71, 121] on link "Assessments" at bounding box center [64, 129] width 122 height 29
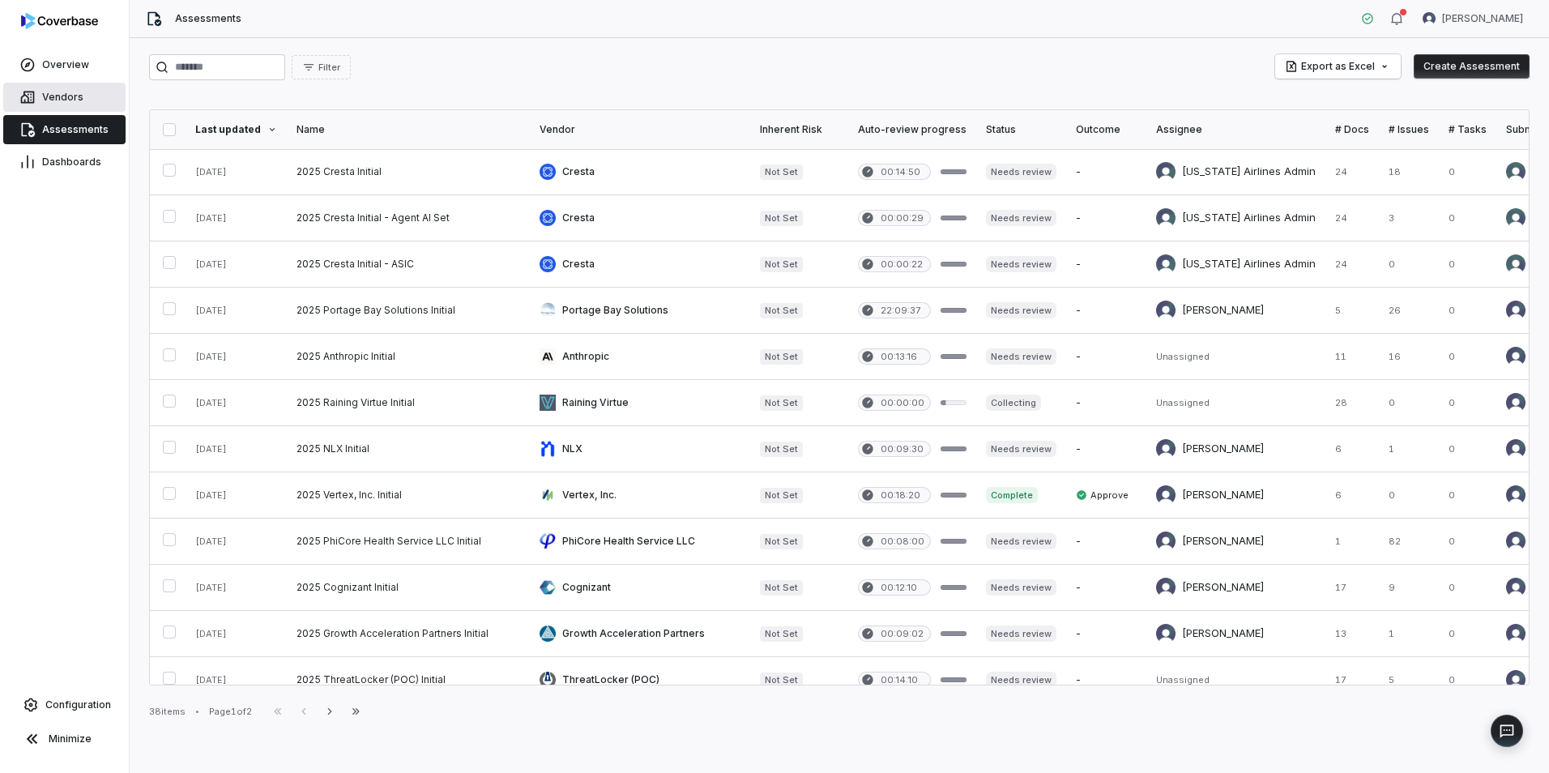
click at [60, 87] on link "Vendors" at bounding box center [64, 97] width 122 height 29
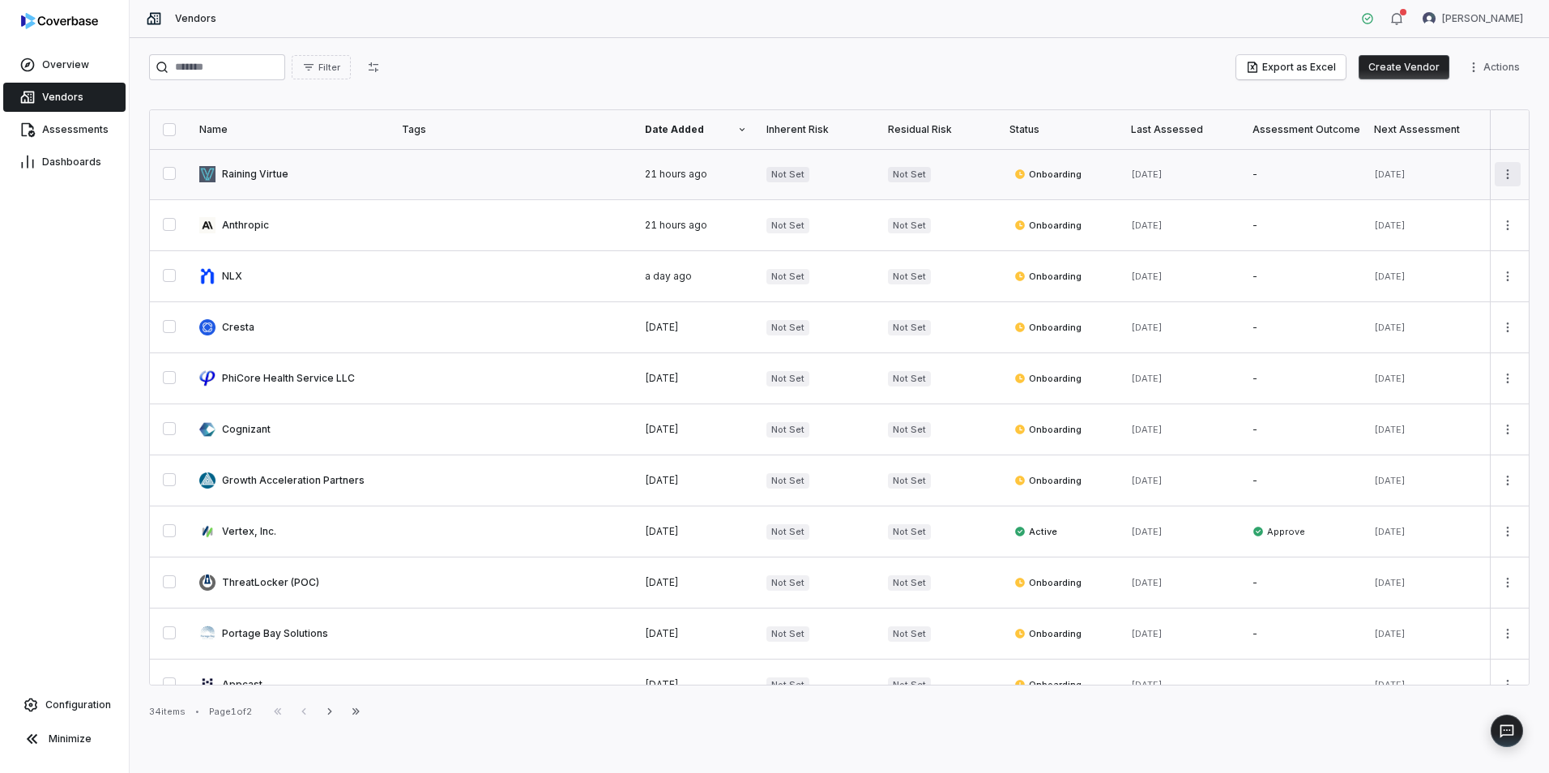
click at [1499, 173] on html "Overview Vendors Assessments Dashboards Configuration Minimize Vendors [PERSON_…" at bounding box center [774, 386] width 1549 height 773
click at [1493, 66] on html "Overview Vendors Assessments Dashboards Configuration Minimize Vendors [PERSON_…" at bounding box center [774, 386] width 1549 height 773
click at [1114, 70] on html "Overview Vendors Assessments Dashboards Configuration Minimize Vendors [PERSON_…" at bounding box center [774, 386] width 1549 height 773
click at [168, 172] on button "button" at bounding box center [169, 173] width 13 height 13
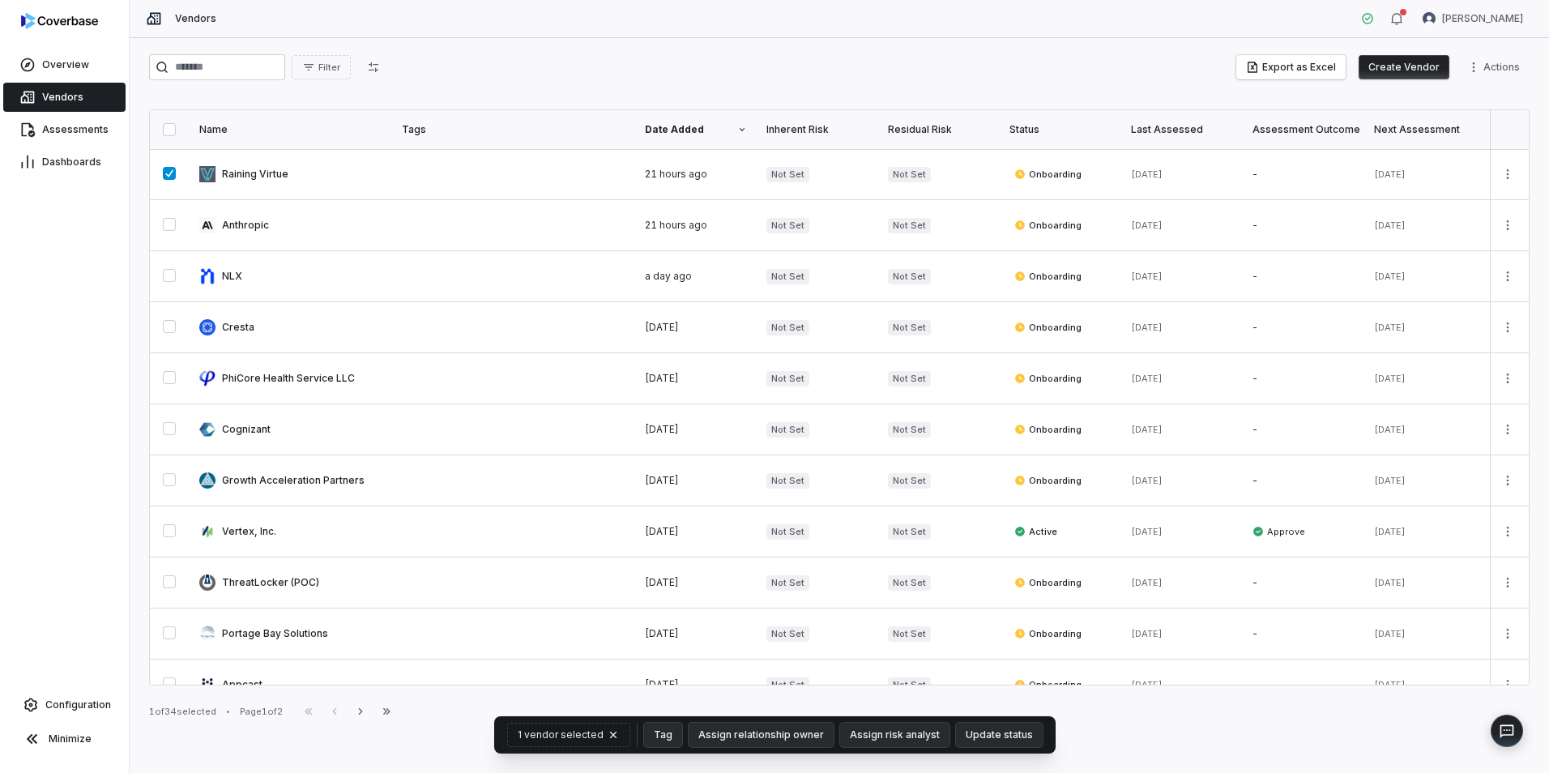
click at [1346, 730] on div "Filter Export as Excel Create Vendor Actions Name Tags Date Added Inherent Risk…" at bounding box center [839, 405] width 1419 height 735
click at [1265, 712] on div "1 of 34 selected • Page 1 of 2 First Page Previous Next Last Page" at bounding box center [839, 710] width 1380 height 19
click at [173, 175] on button "button" at bounding box center [169, 173] width 13 height 13
